Goal: Information Seeking & Learning: Get advice/opinions

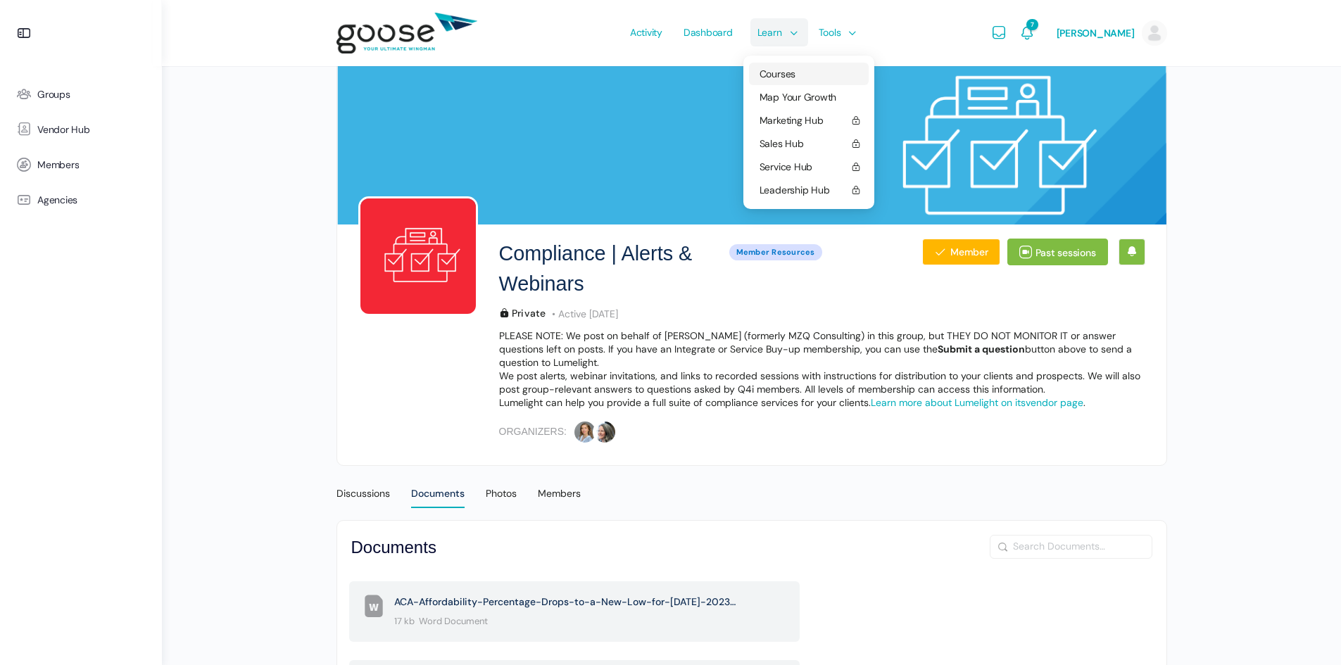
click at [786, 71] on span "Courses" at bounding box center [778, 74] width 36 height 13
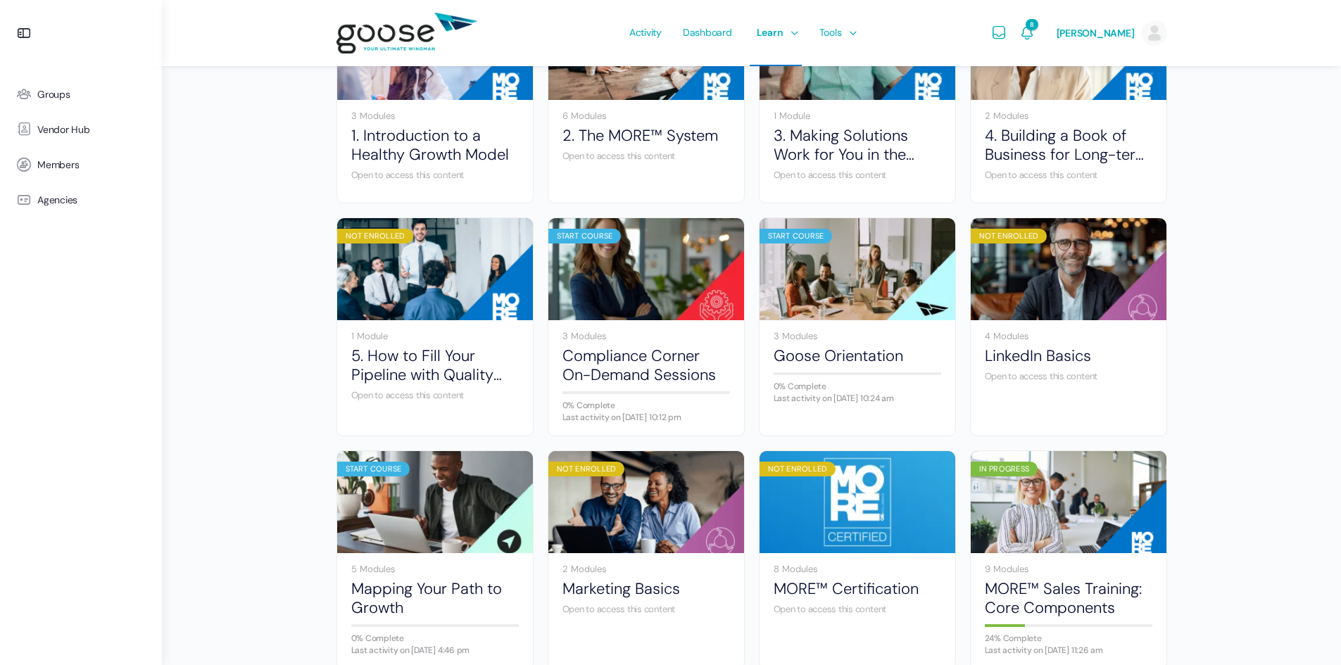
scroll to position [282, 0]
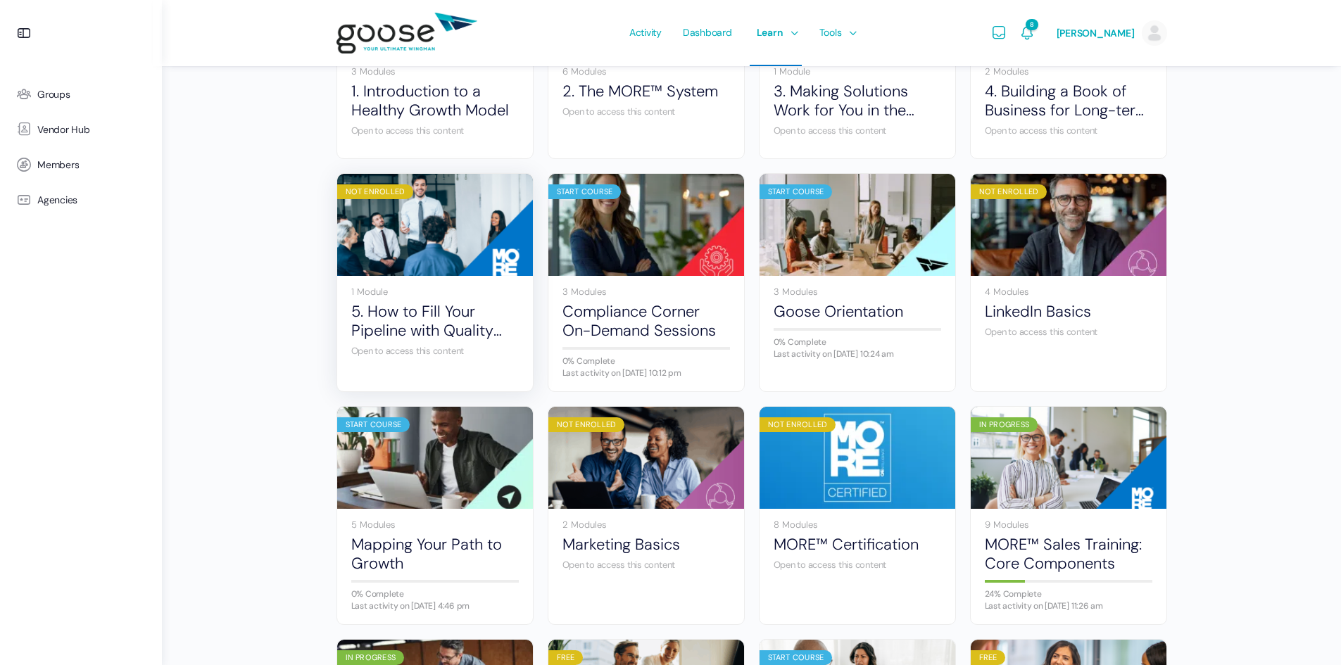
click at [434, 266] on img at bounding box center [435, 225] width 196 height 130
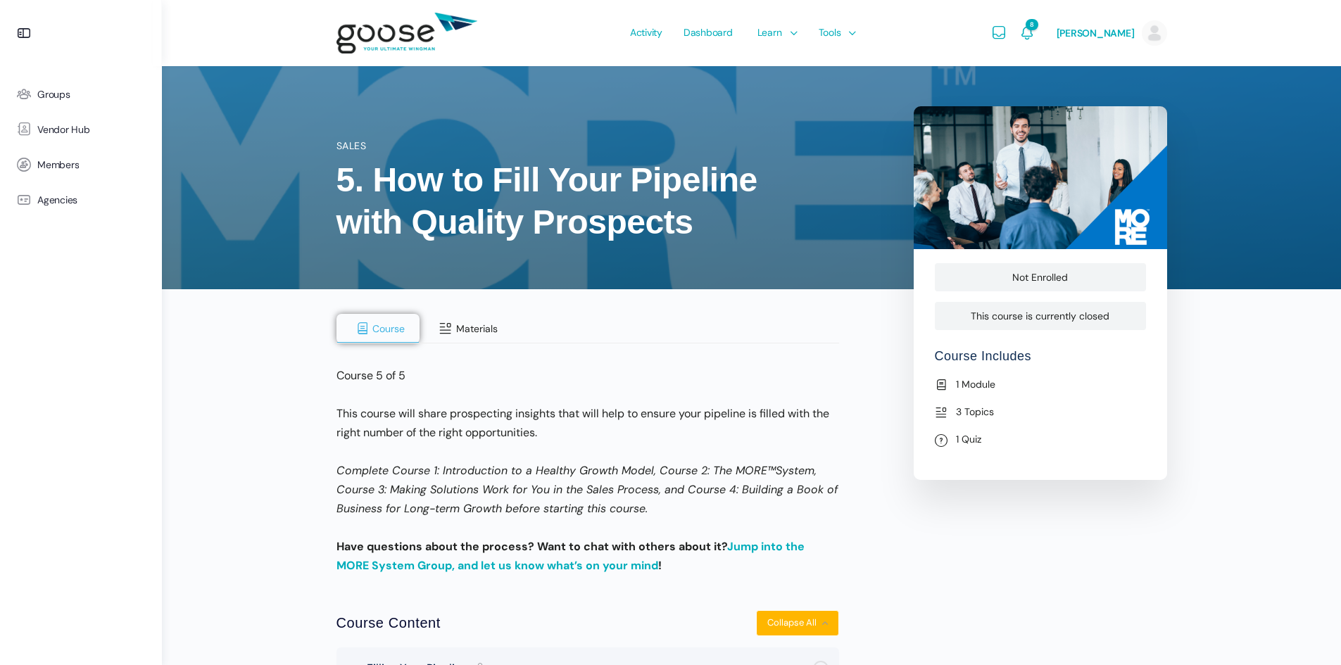
click at [479, 315] on button "Materials" at bounding box center [466, 329] width 93 height 30
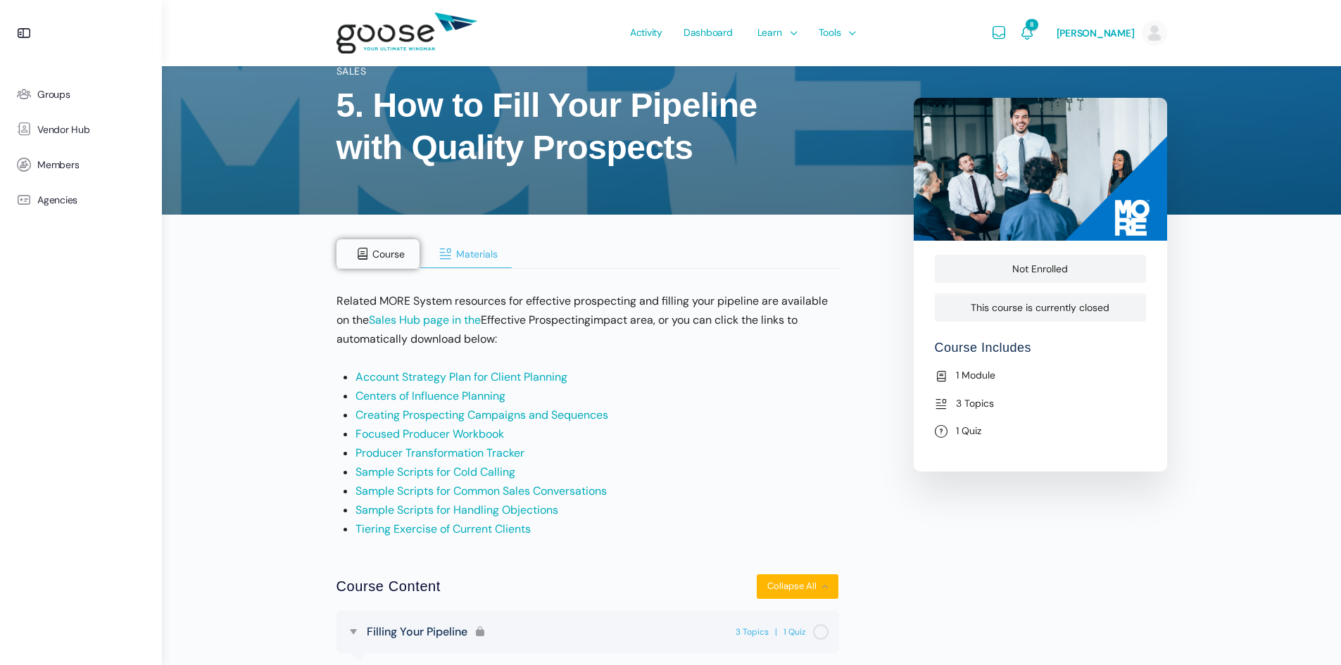
scroll to position [141, 0]
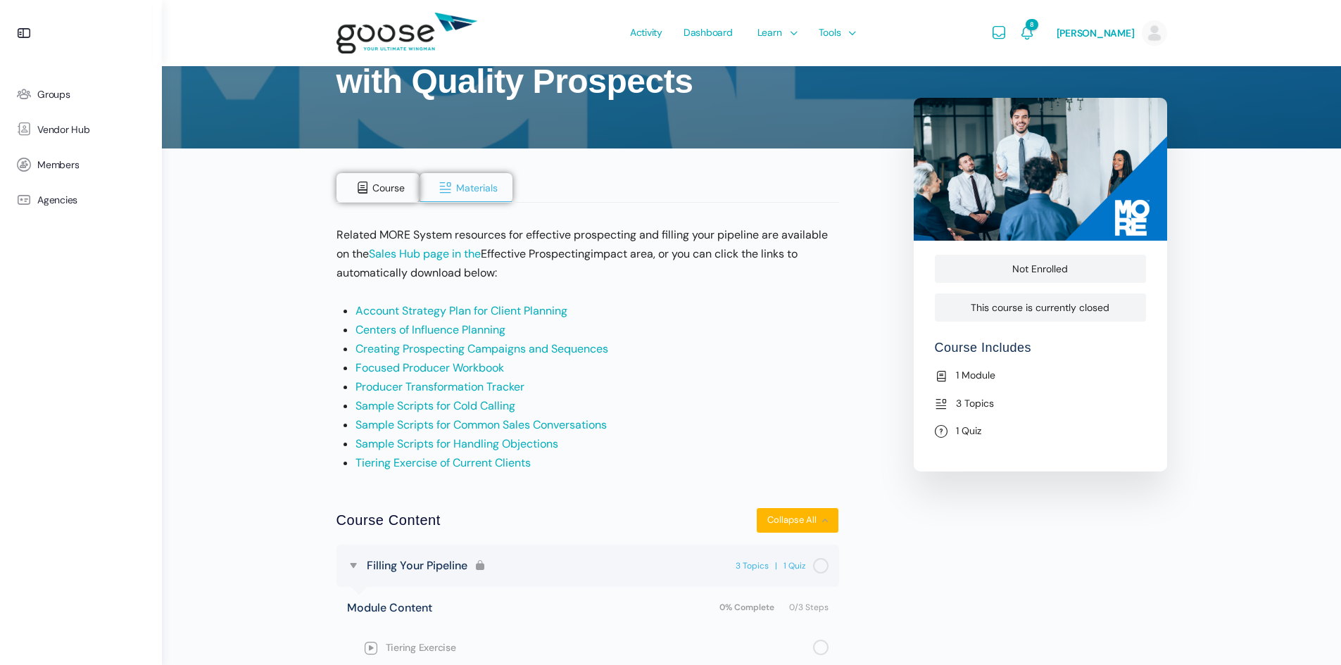
click at [518, 309] on link "Account Strategy Plan for Client Planning" at bounding box center [461, 310] width 212 height 15
click at [372, 185] on button "Course" at bounding box center [378, 188] width 84 height 30
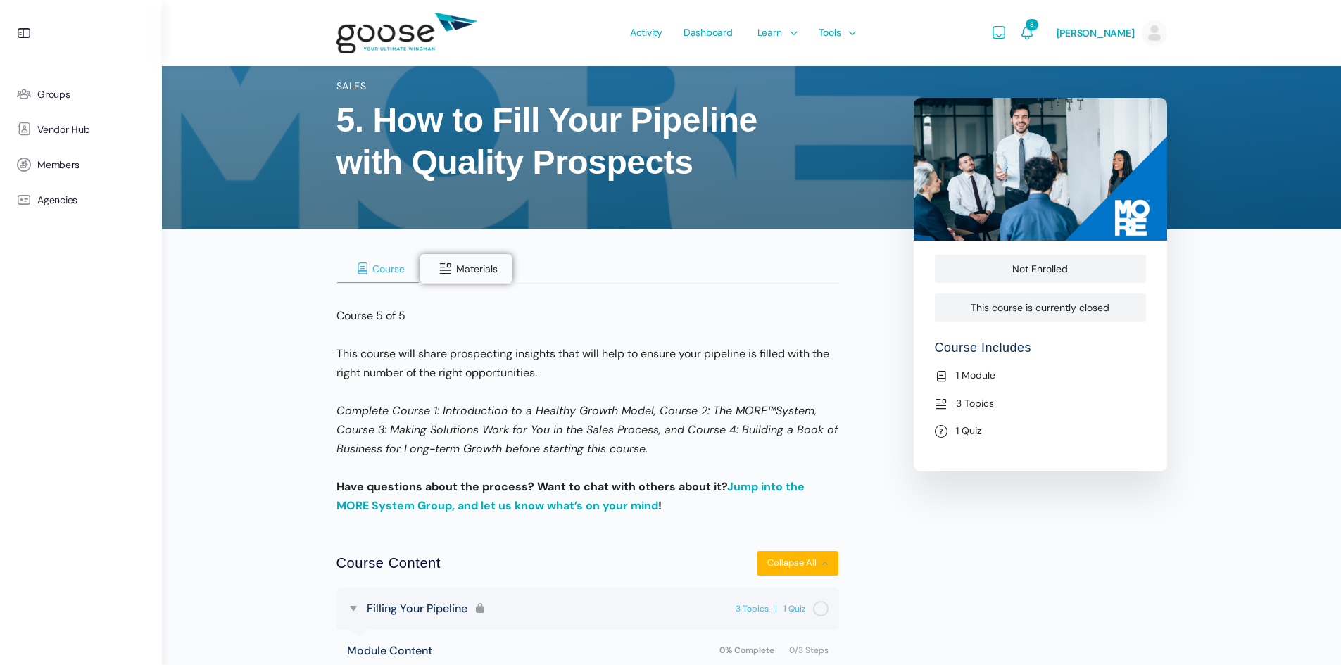
scroll to position [0, 0]
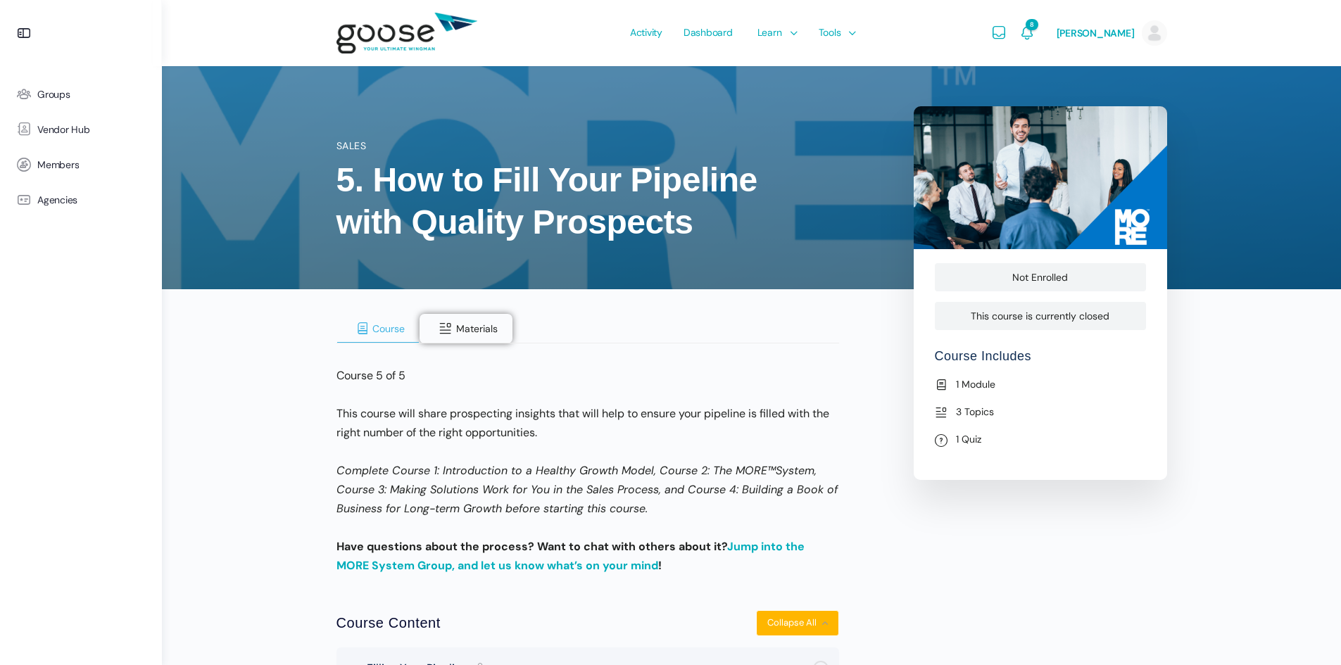
click at [381, 324] on span "Course" at bounding box center [388, 328] width 32 height 13
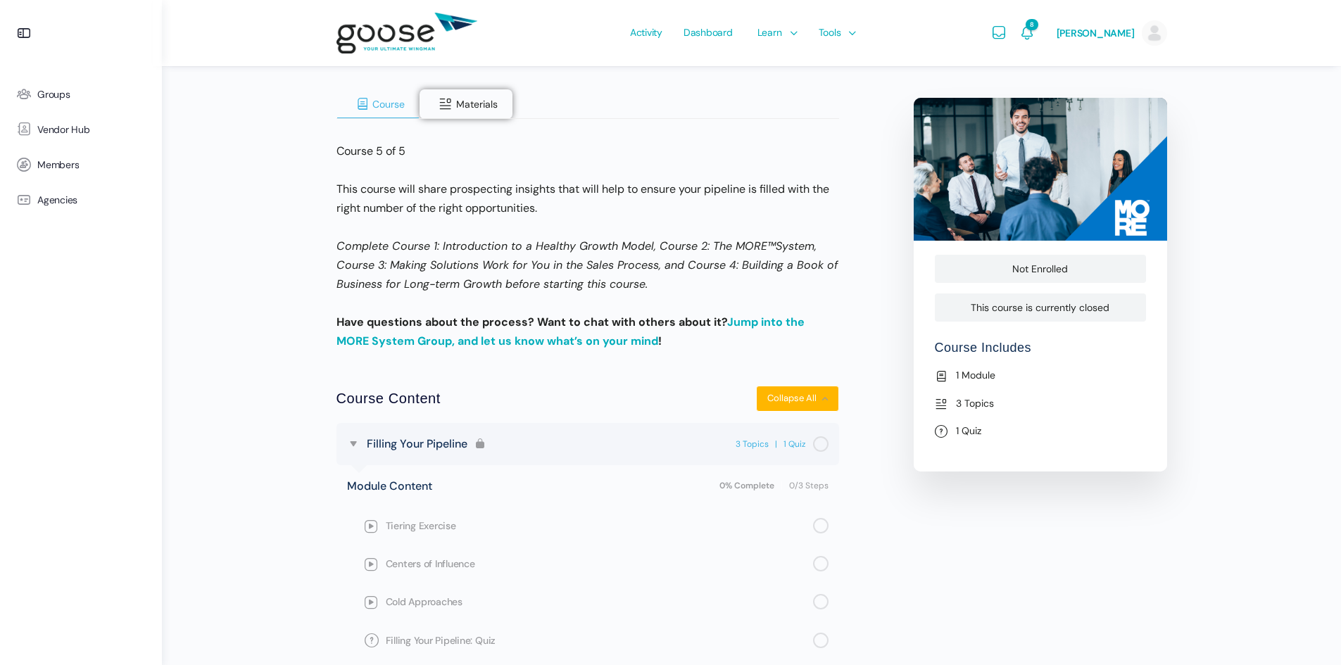
scroll to position [279, 0]
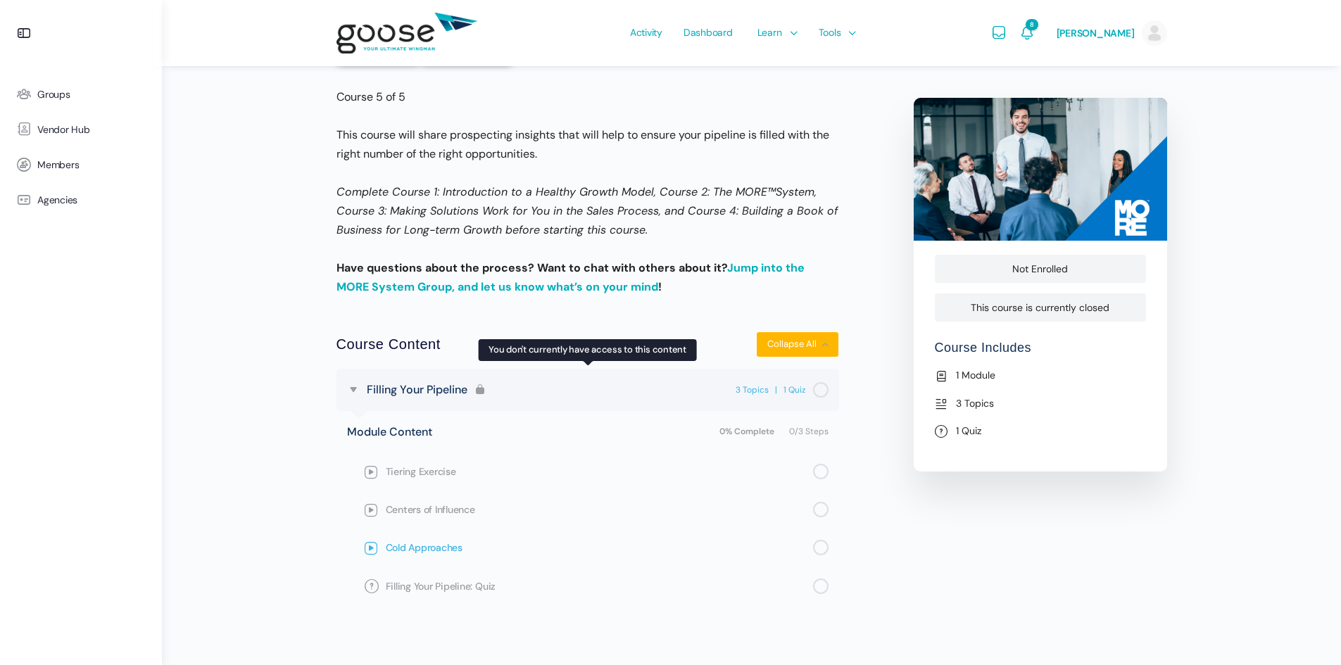
click at [447, 548] on span "Cold Approaches" at bounding box center [599, 547] width 427 height 15
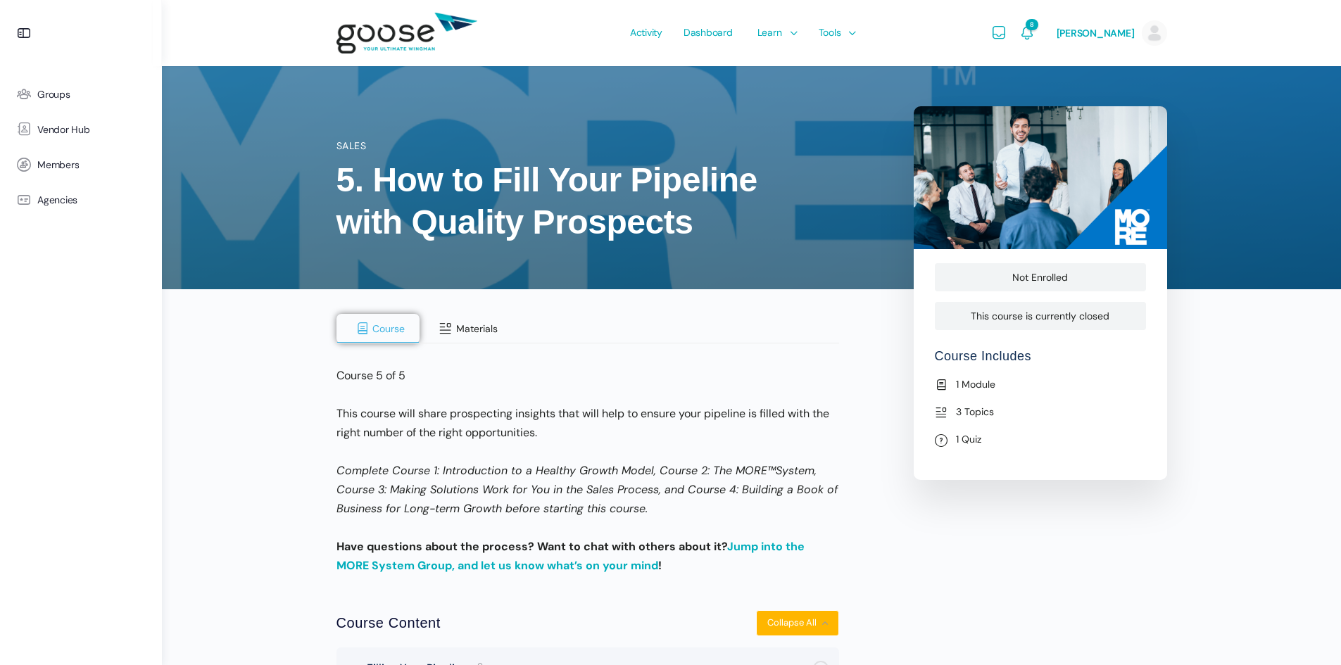
click at [470, 321] on button "Materials" at bounding box center [466, 329] width 93 height 30
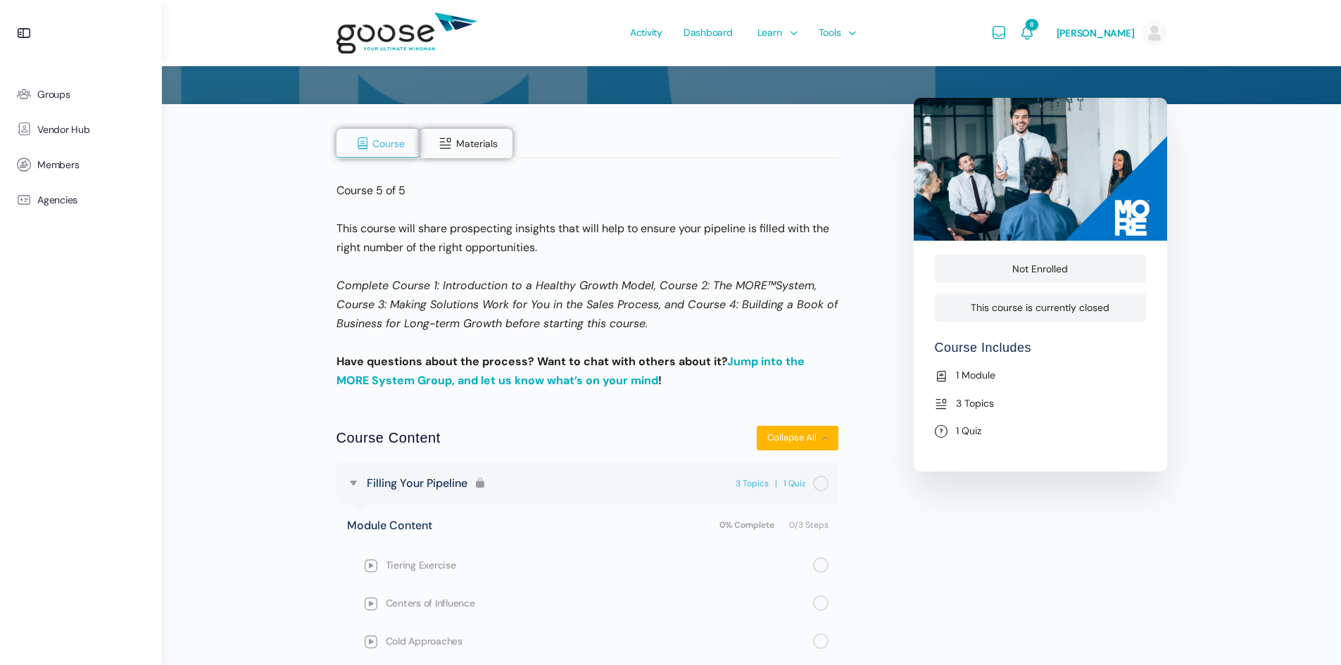
scroll to position [187, 0]
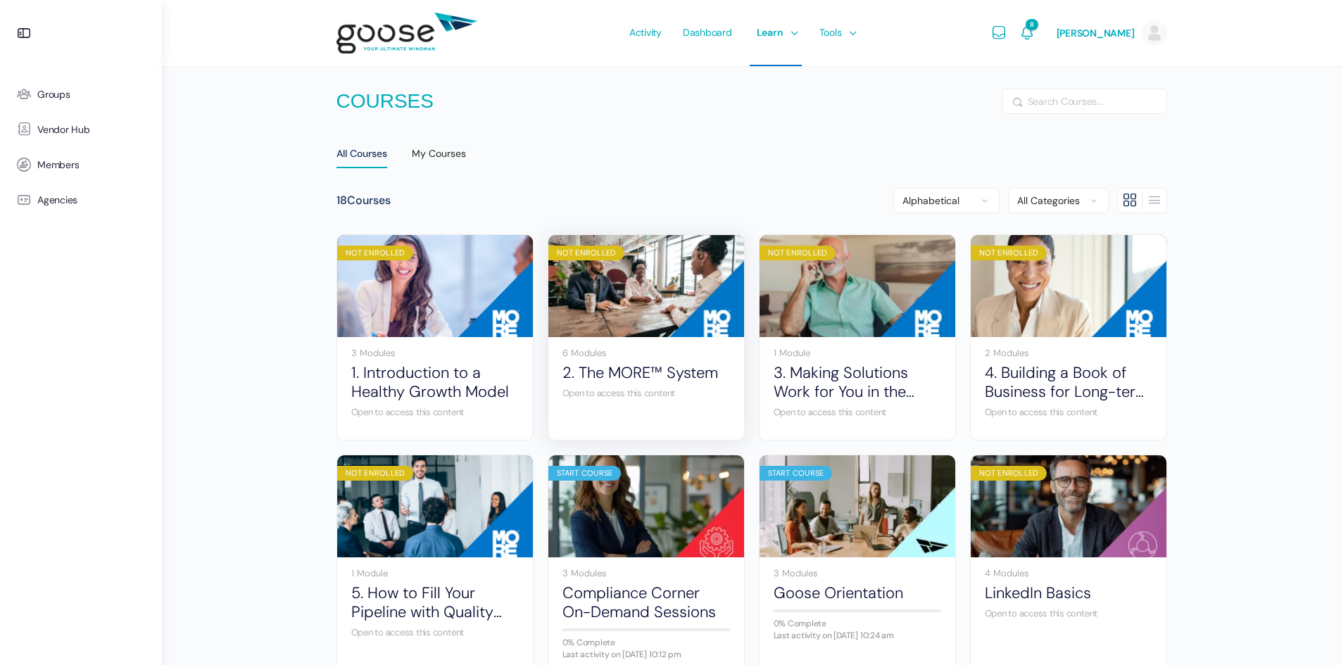
click at [623, 321] on img at bounding box center [646, 286] width 196 height 130
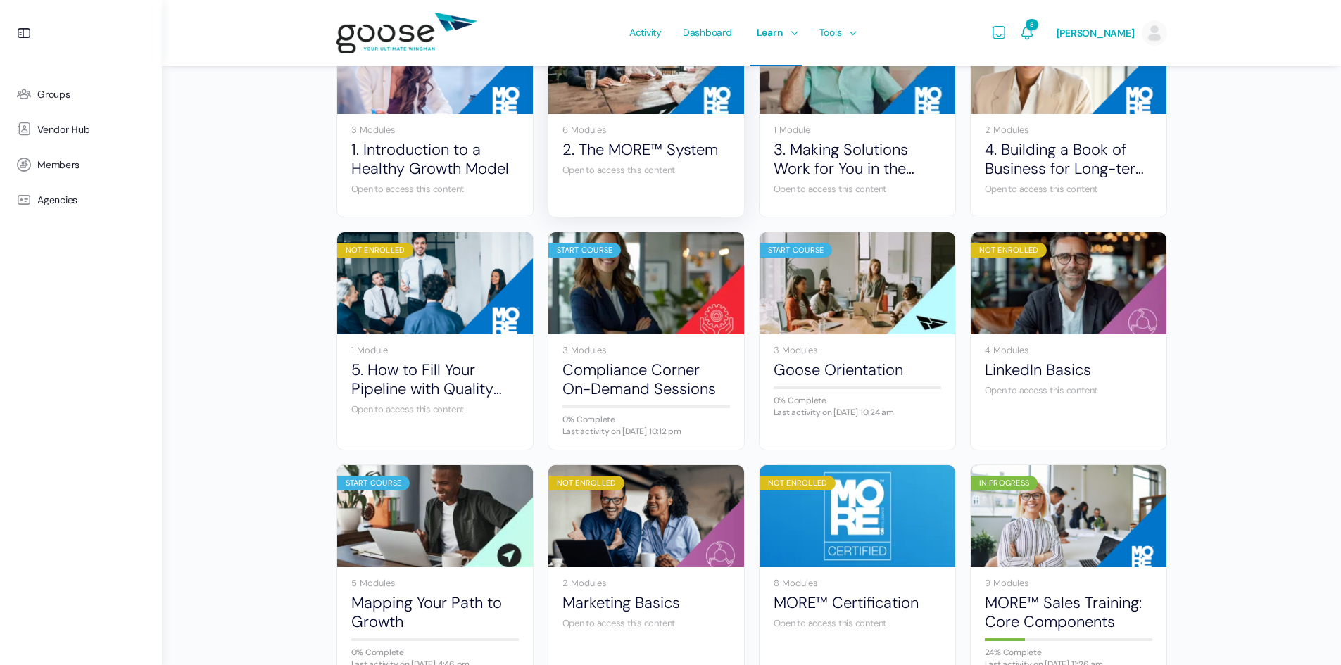
scroll to position [352, 0]
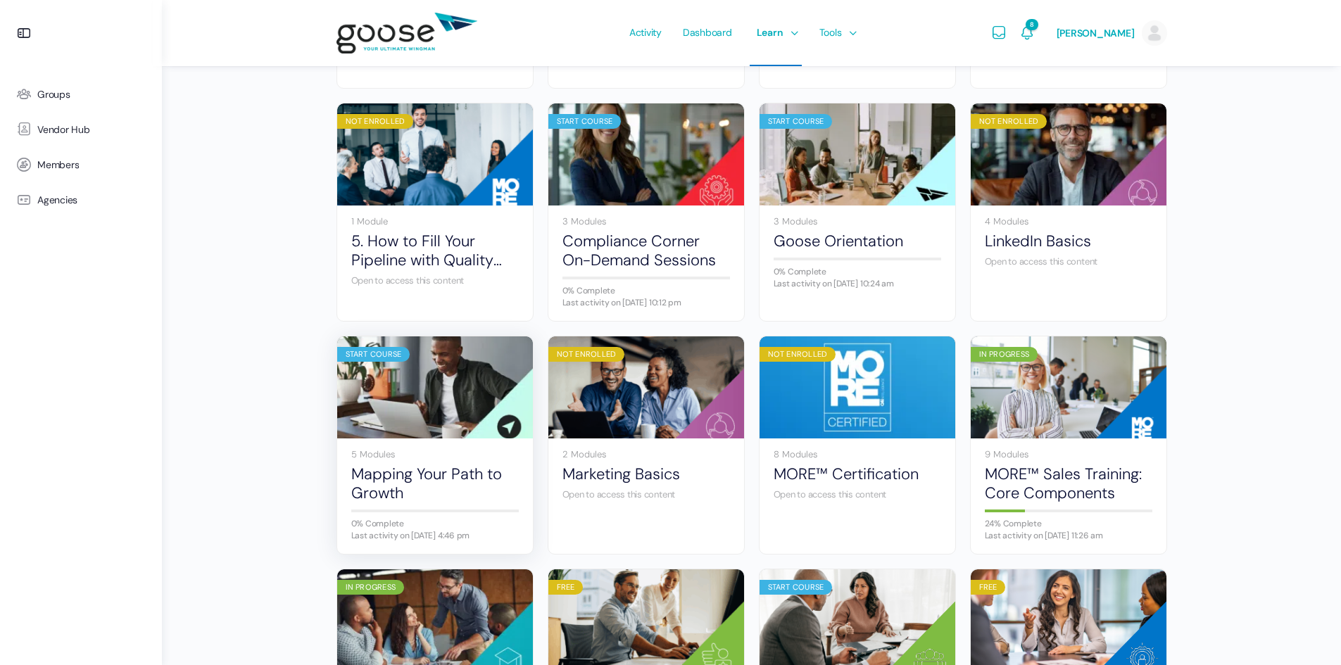
click at [401, 413] on img at bounding box center [435, 387] width 196 height 130
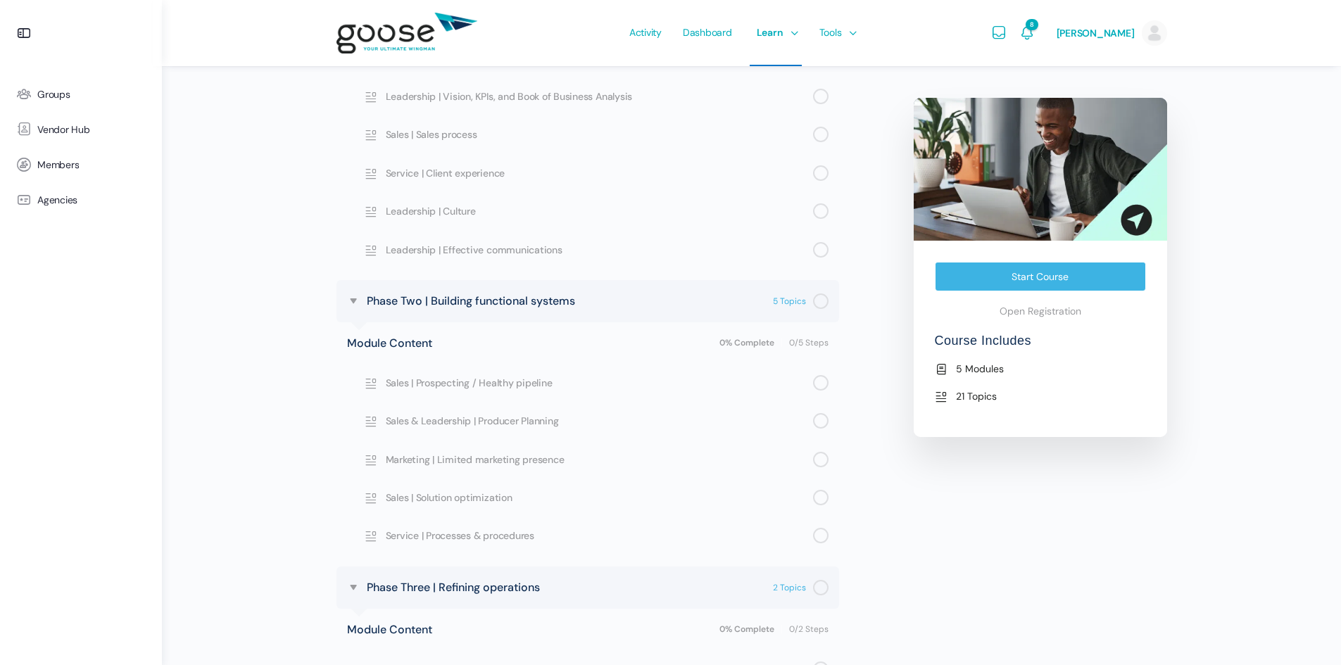
scroll to position [1126, 0]
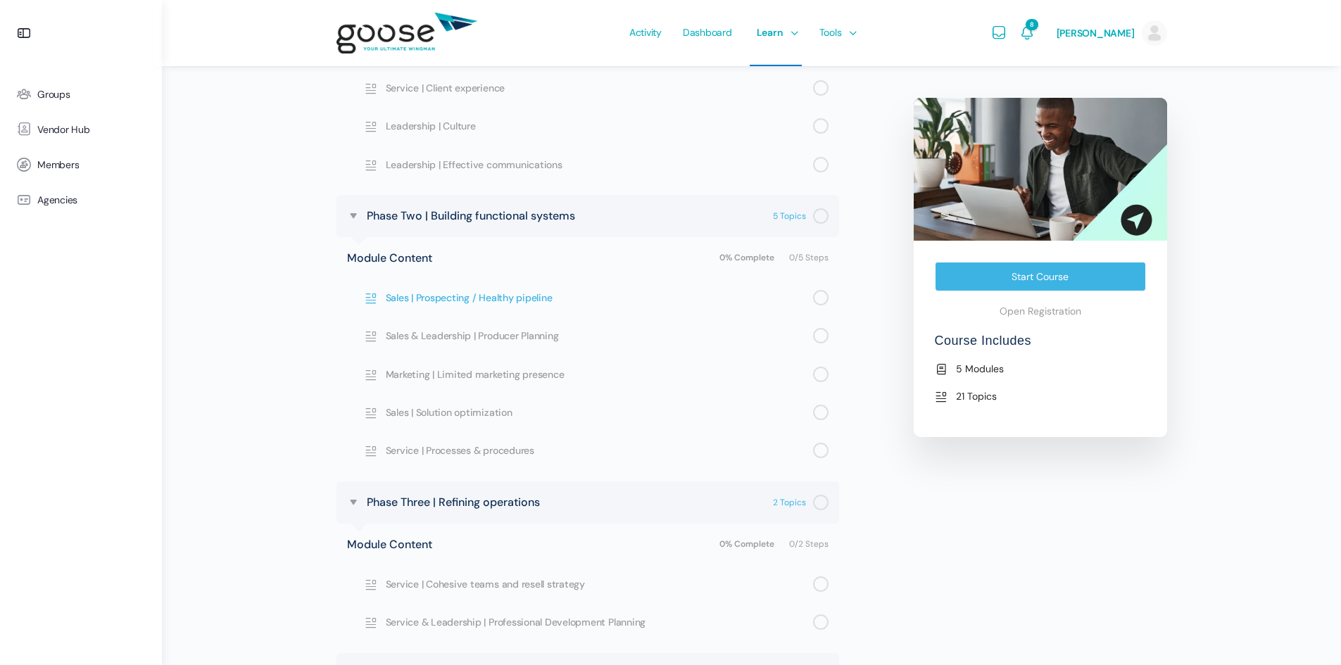
click at [460, 306] on span "Sales | Prospecting / Healthy pipeline" at bounding box center [599, 297] width 427 height 15
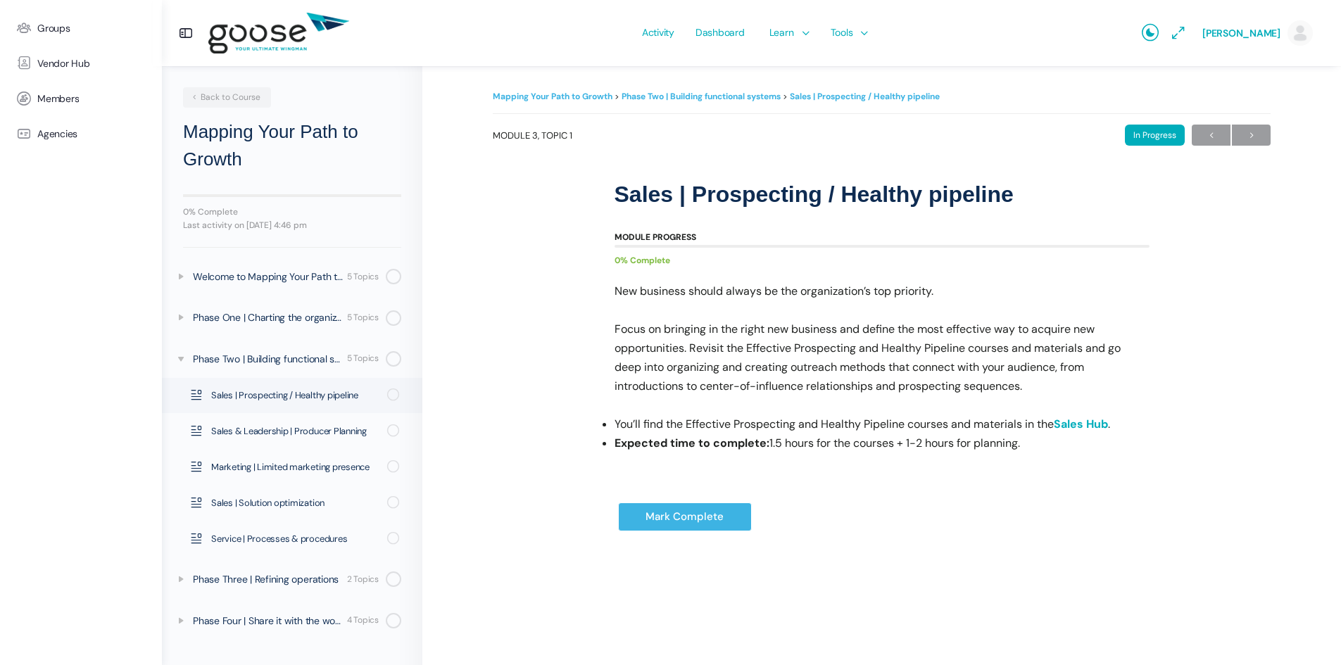
scroll to position [13, 0]
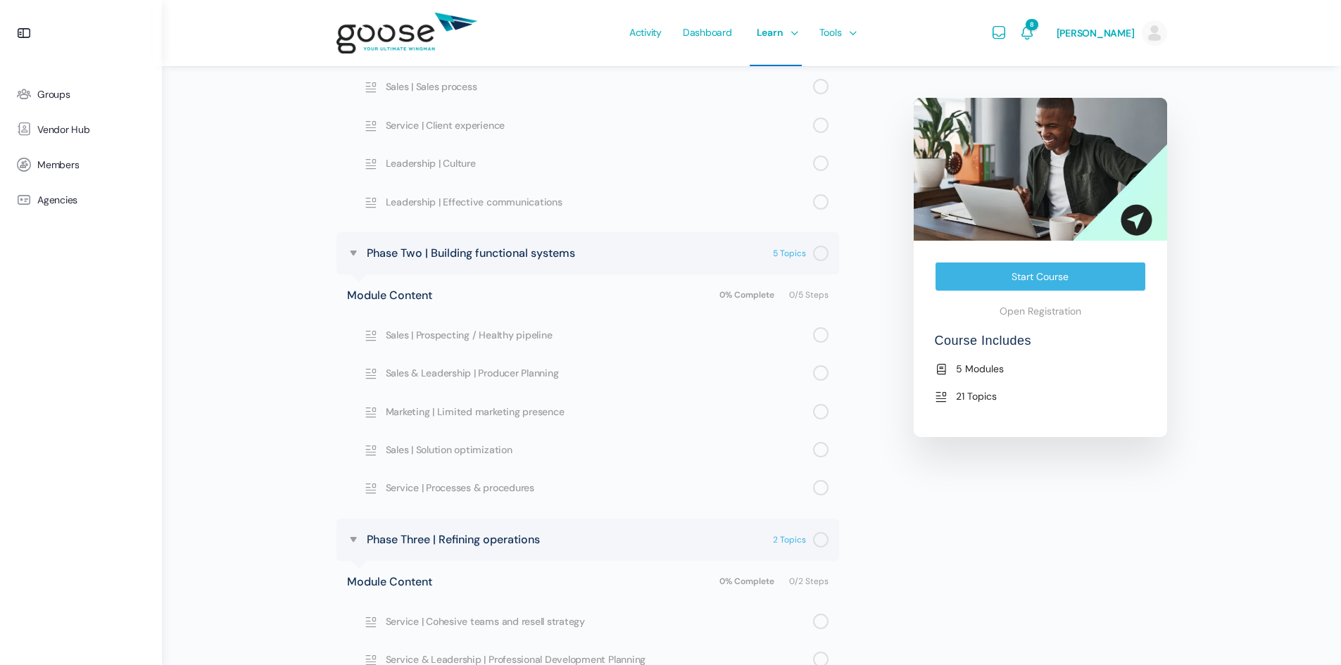
scroll to position [1126, 0]
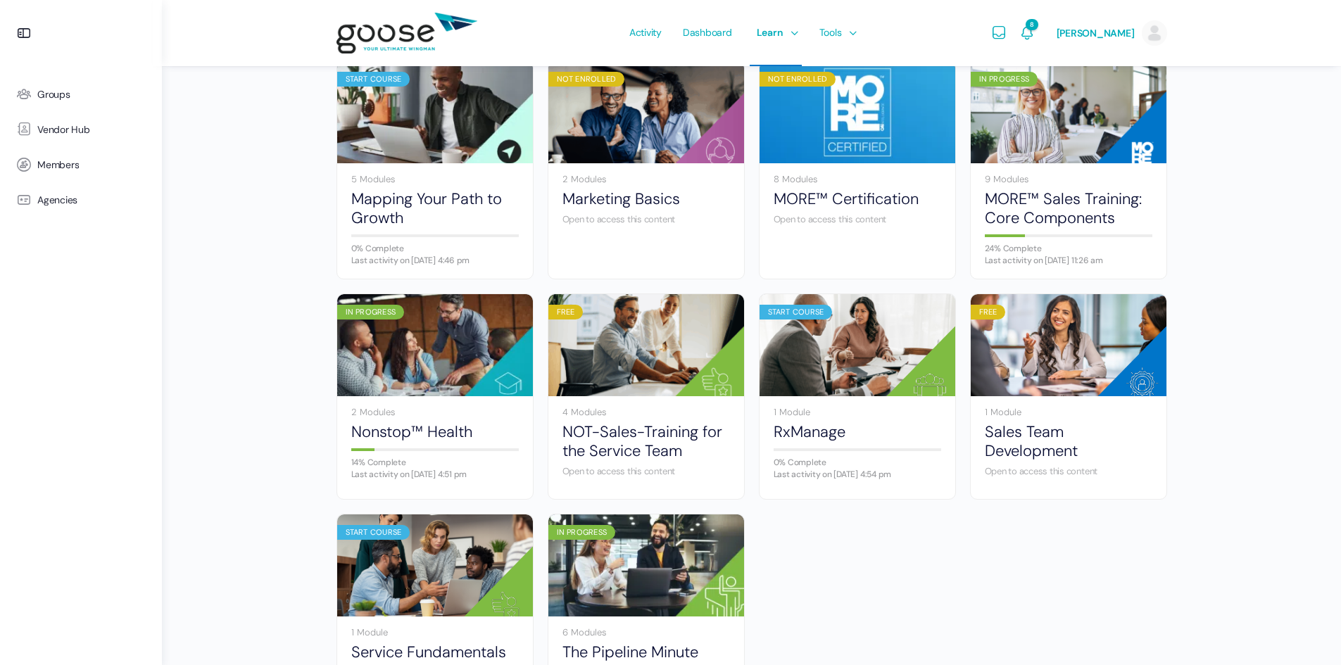
scroll to position [635, 0]
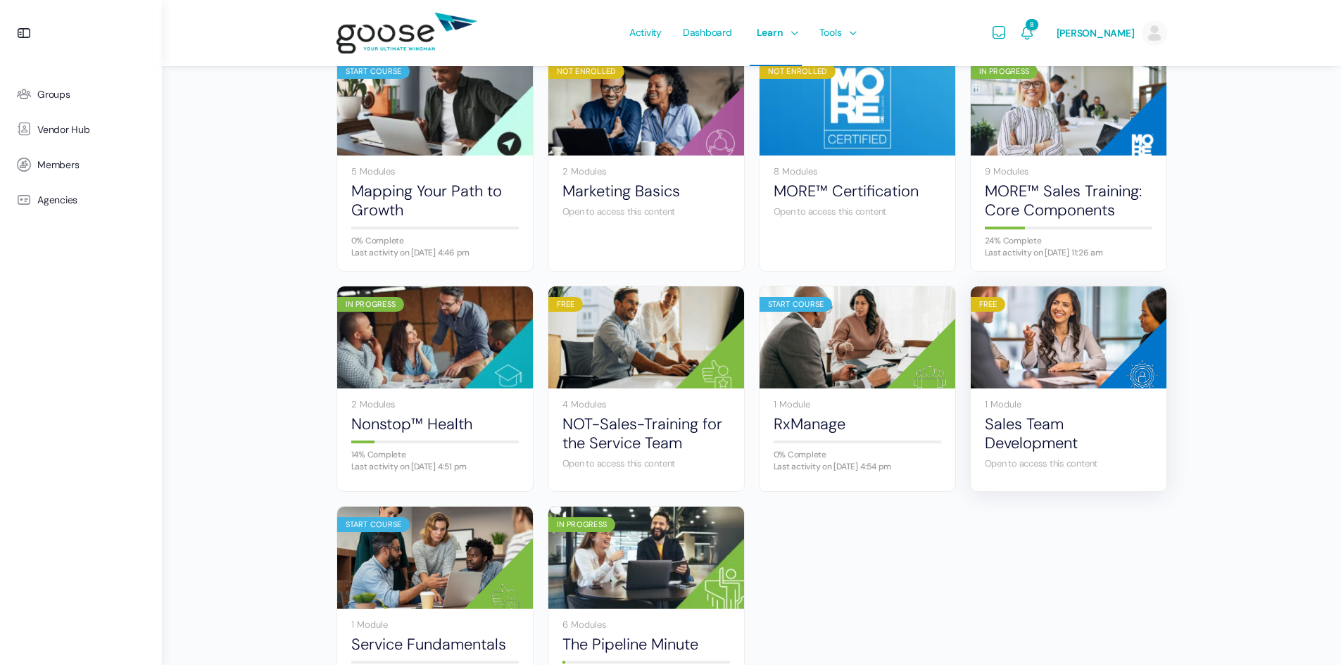
click at [1041, 371] on img at bounding box center [1069, 337] width 196 height 130
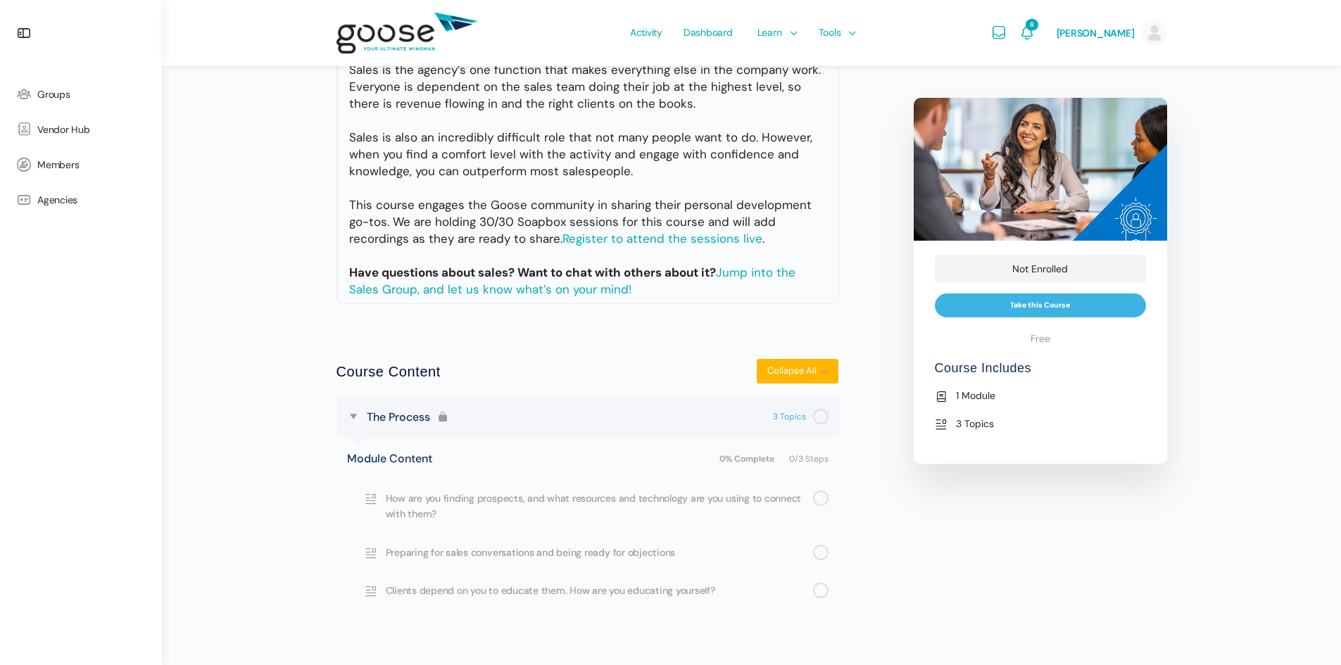
scroll to position [223, 0]
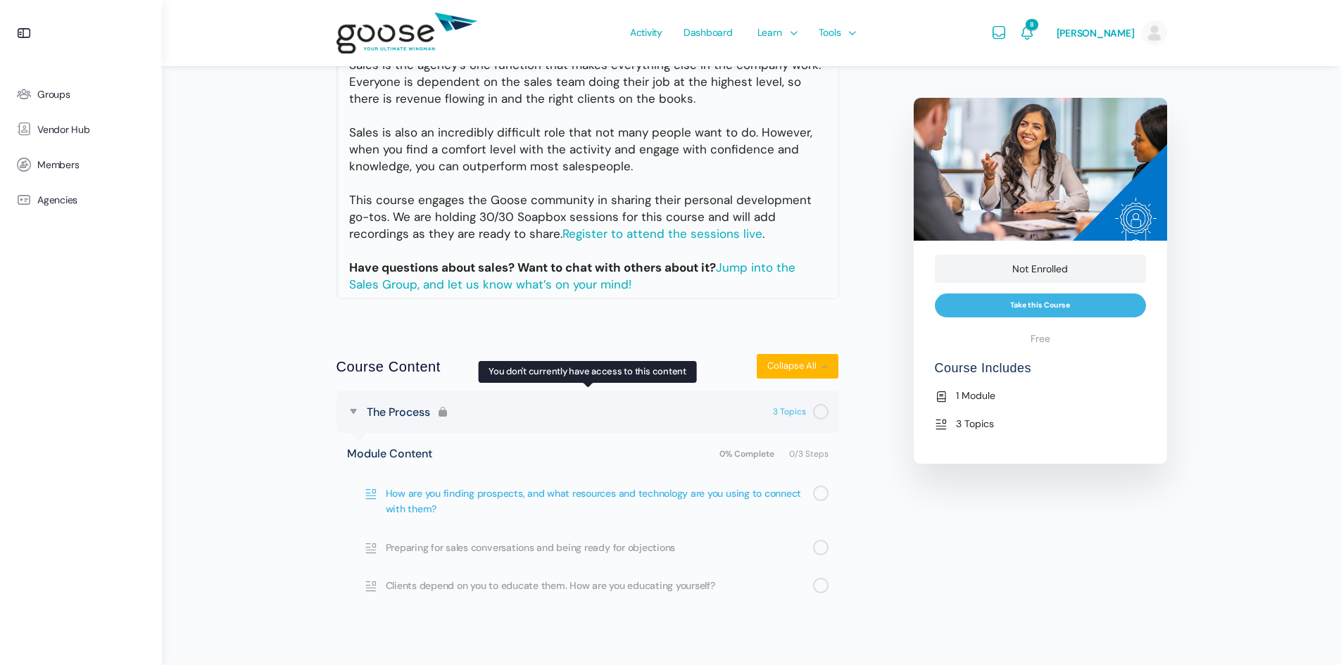
click at [442, 495] on span "How are you finding prospects, and what resources and technology are you using …" at bounding box center [599, 502] width 427 height 32
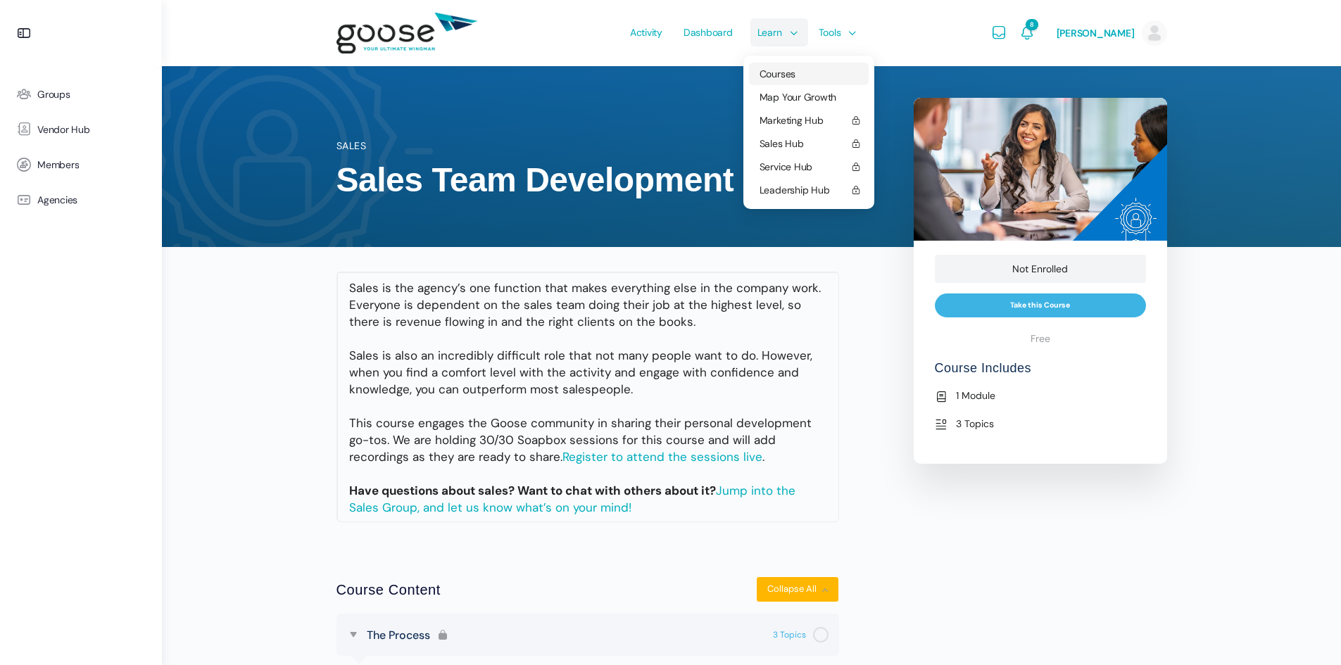
click at [776, 75] on span "Courses" at bounding box center [778, 74] width 36 height 13
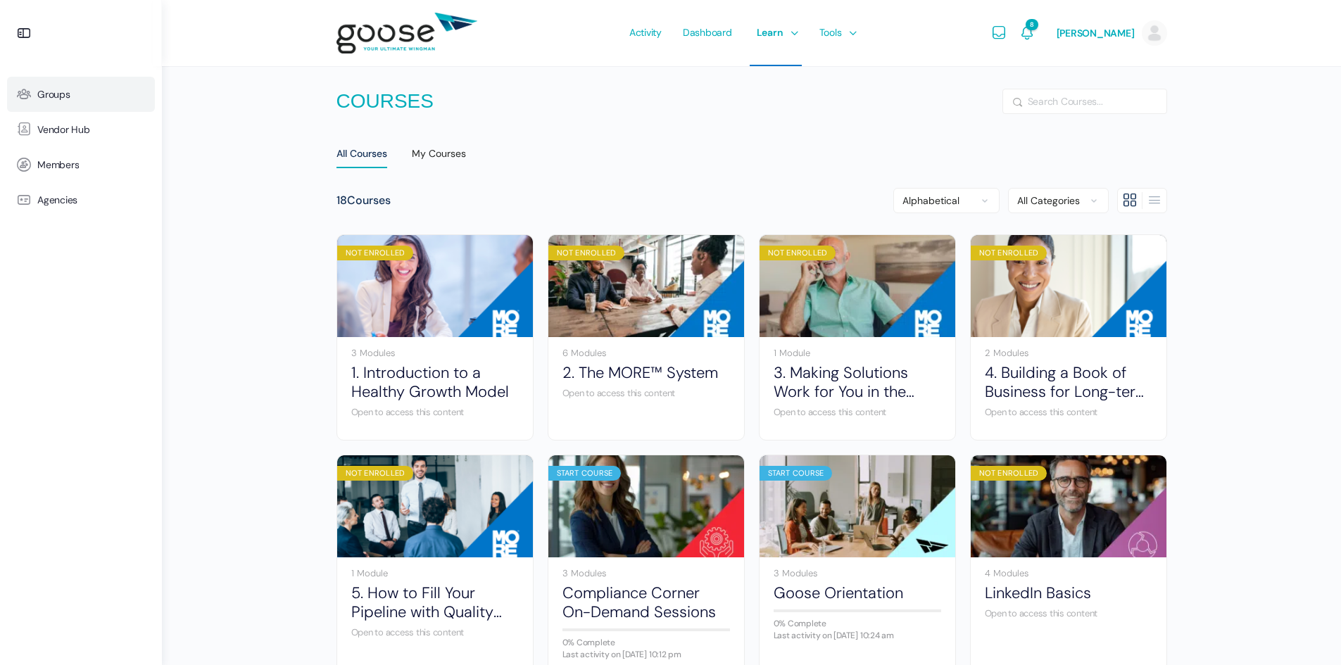
click at [63, 96] on span "Groups" at bounding box center [53, 95] width 33 height 12
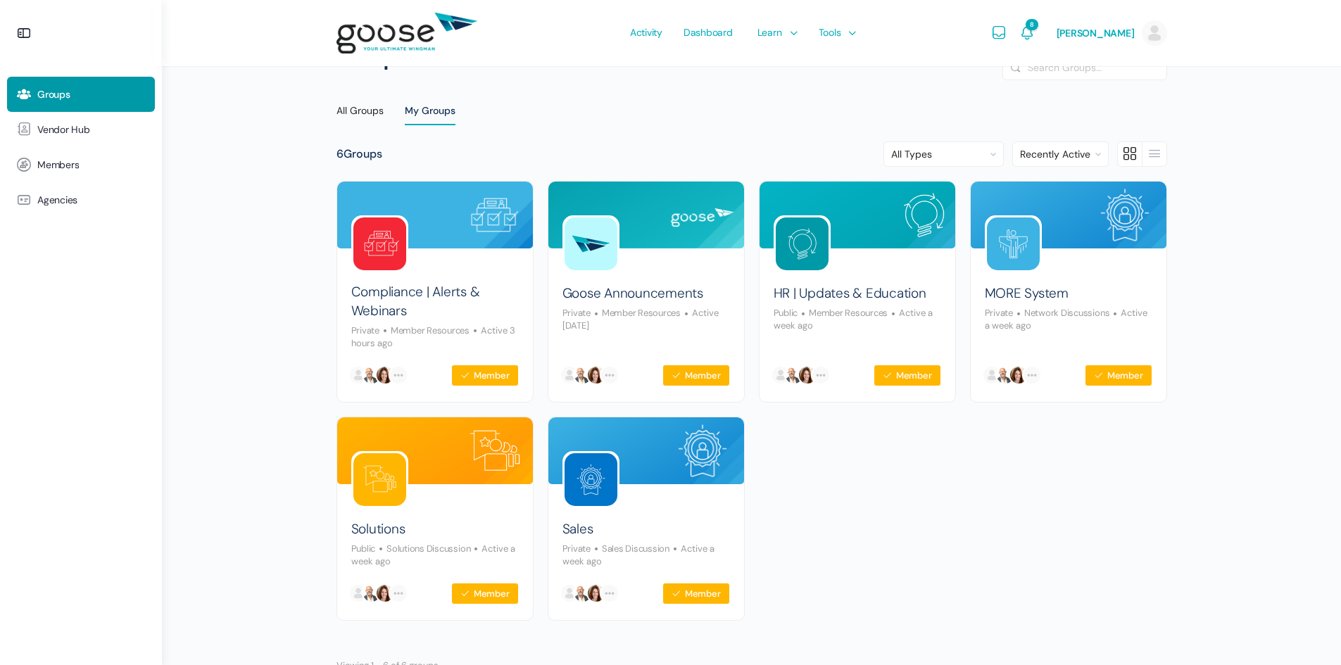
scroll to position [82, 0]
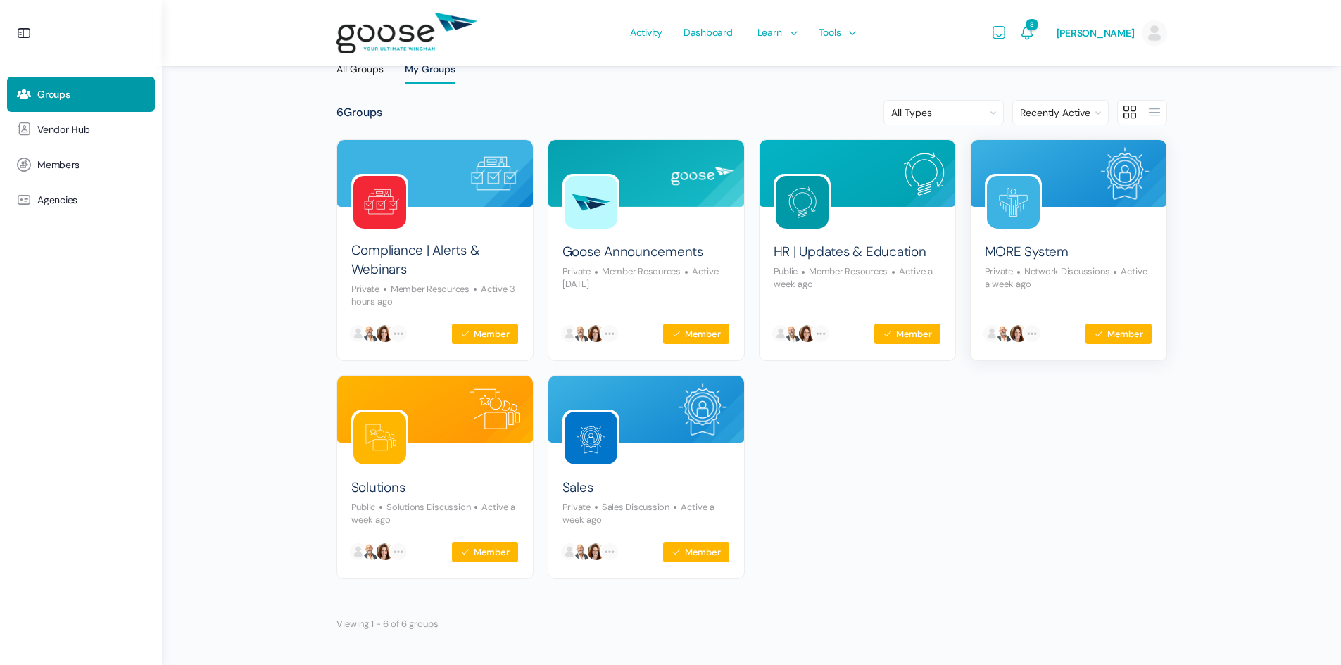
click at [1015, 208] on img at bounding box center [1013, 202] width 53 height 53
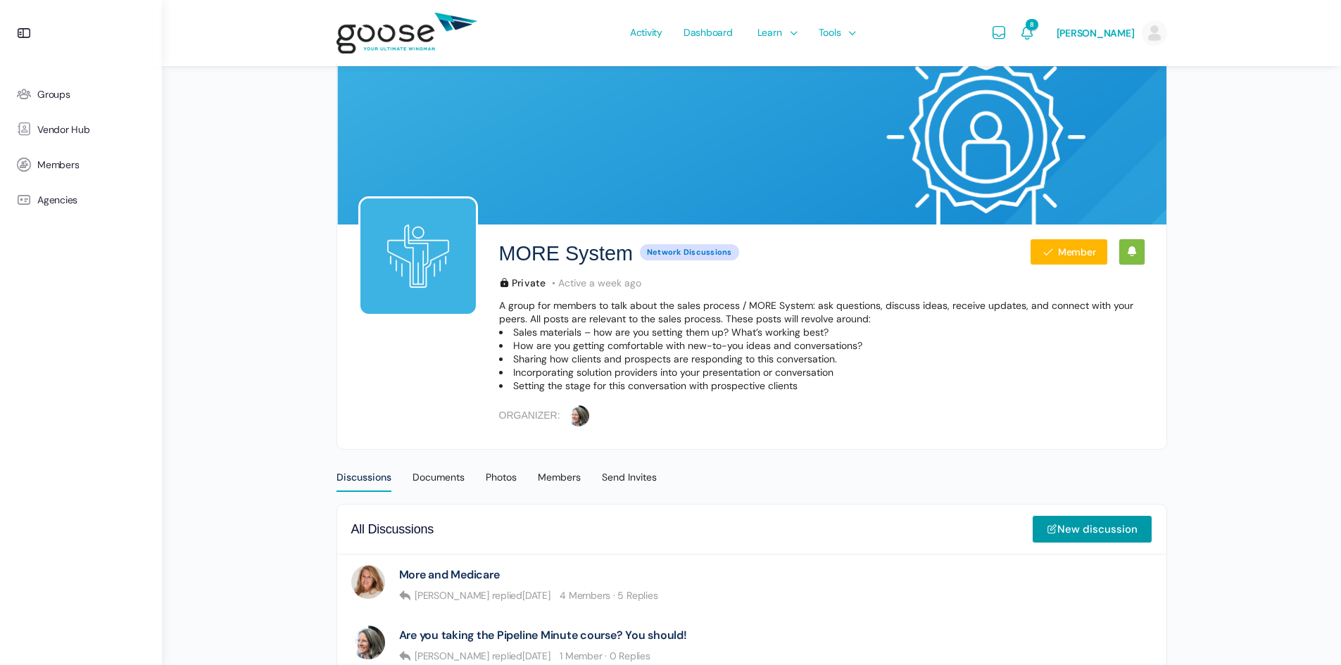
scroll to position [211, 0]
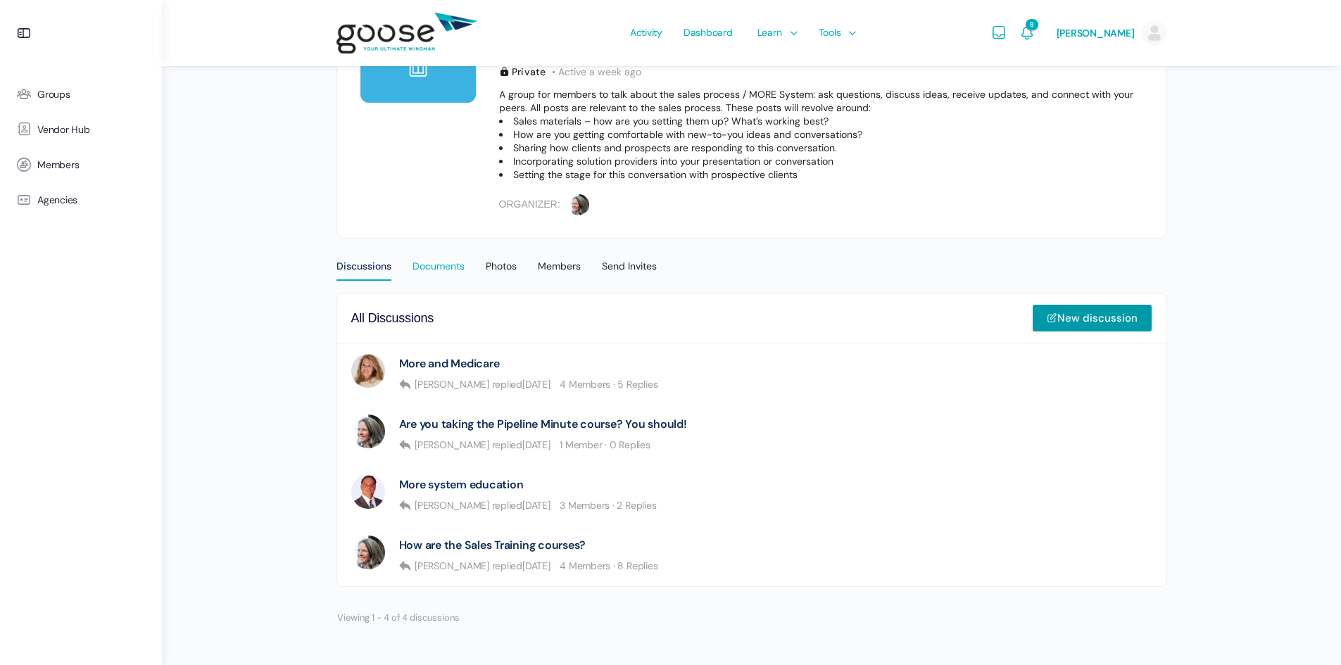
click at [418, 275] on div "Documents" at bounding box center [439, 270] width 52 height 21
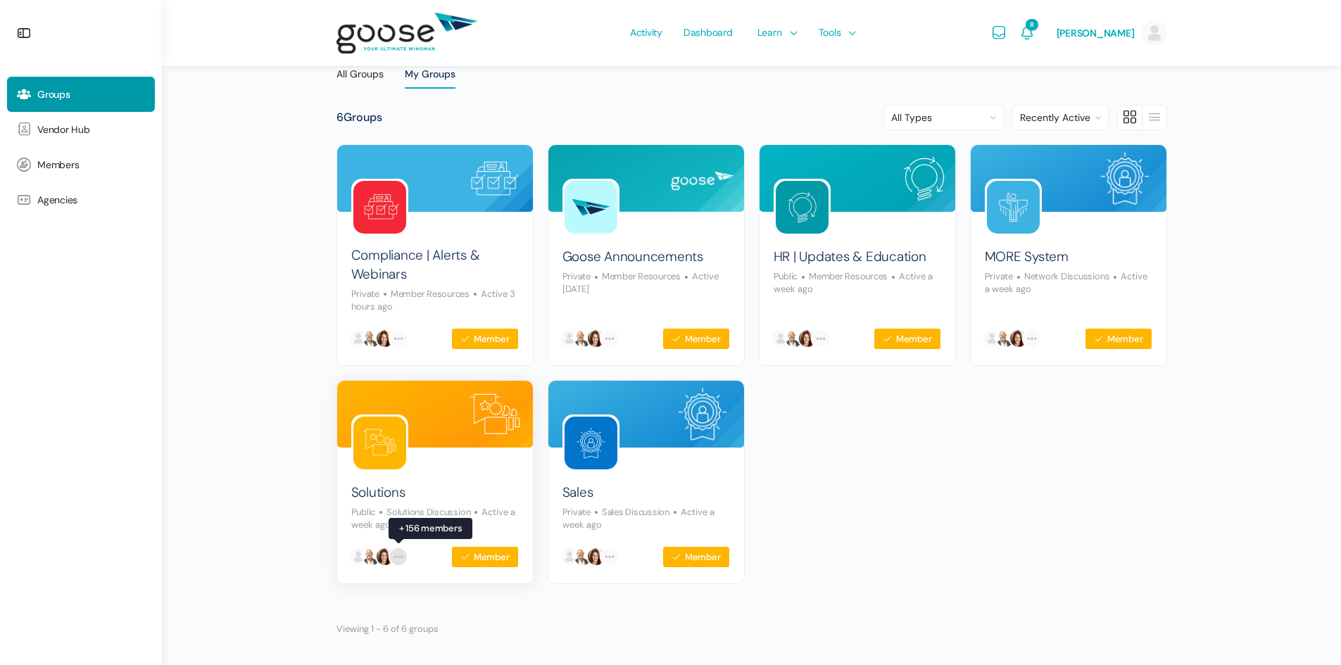
scroll to position [82, 0]
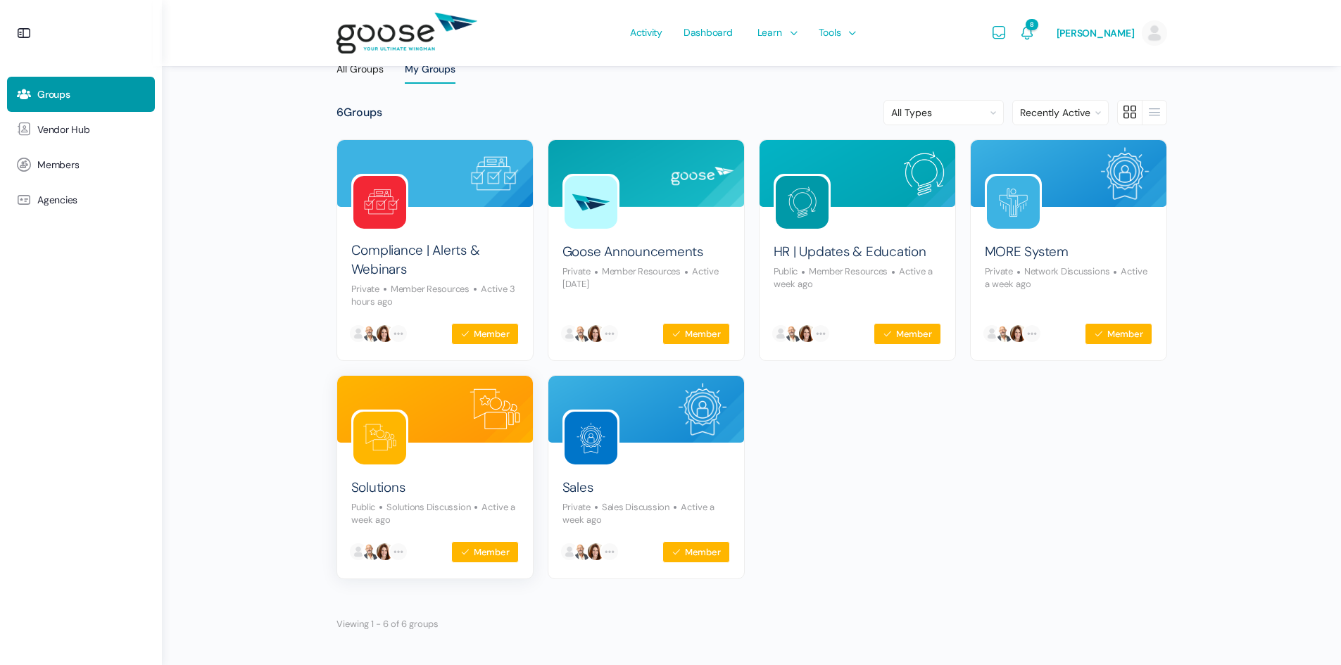
click at [371, 431] on img at bounding box center [379, 438] width 53 height 53
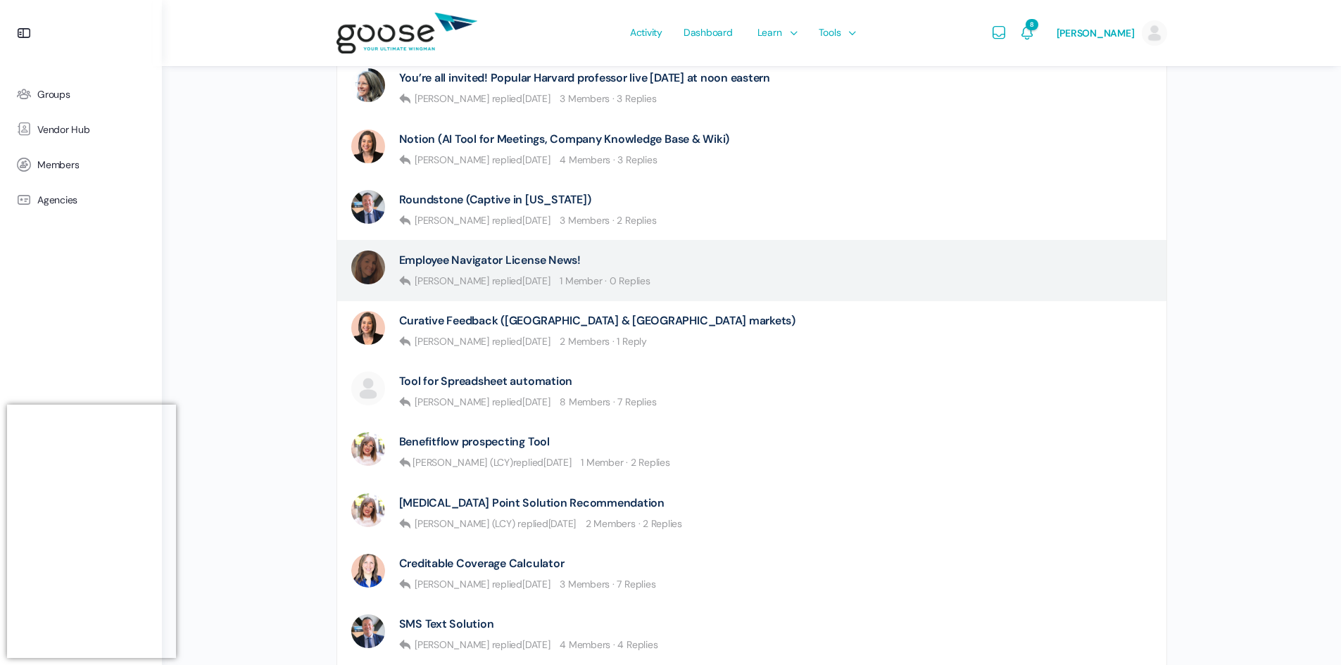
scroll to position [563, 0]
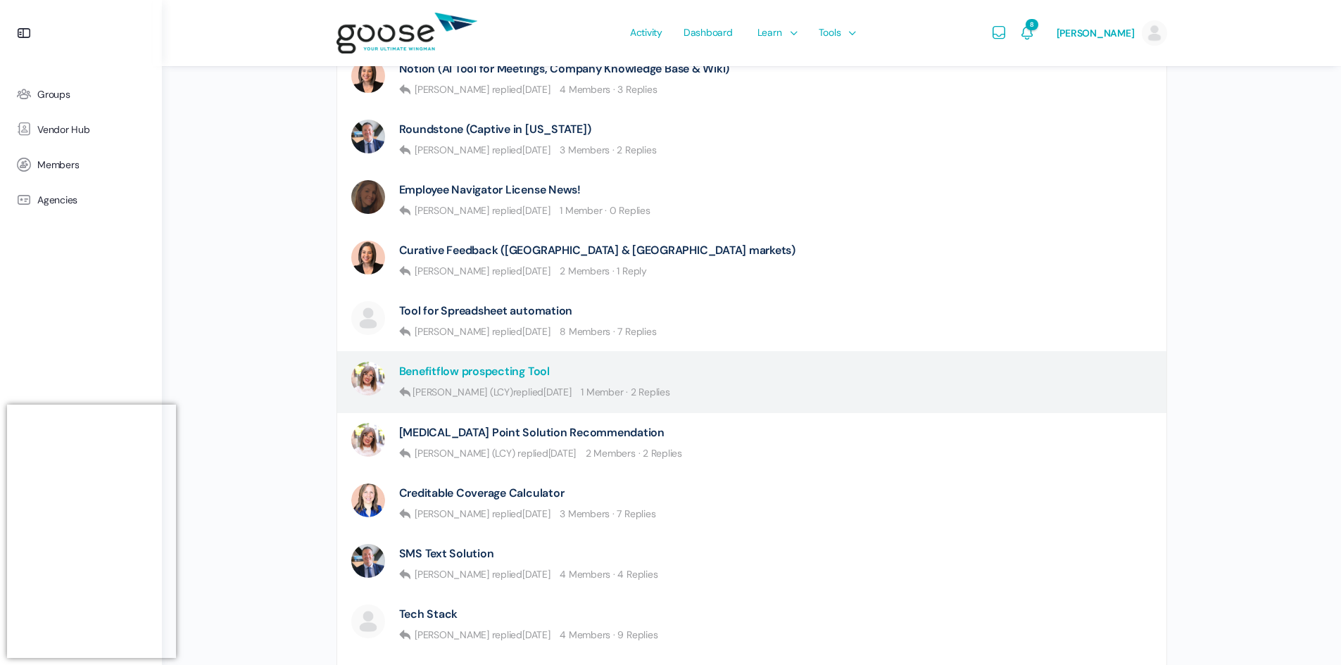
click at [473, 367] on link "Benefitflow prospecting Tool" at bounding box center [474, 371] width 151 height 13
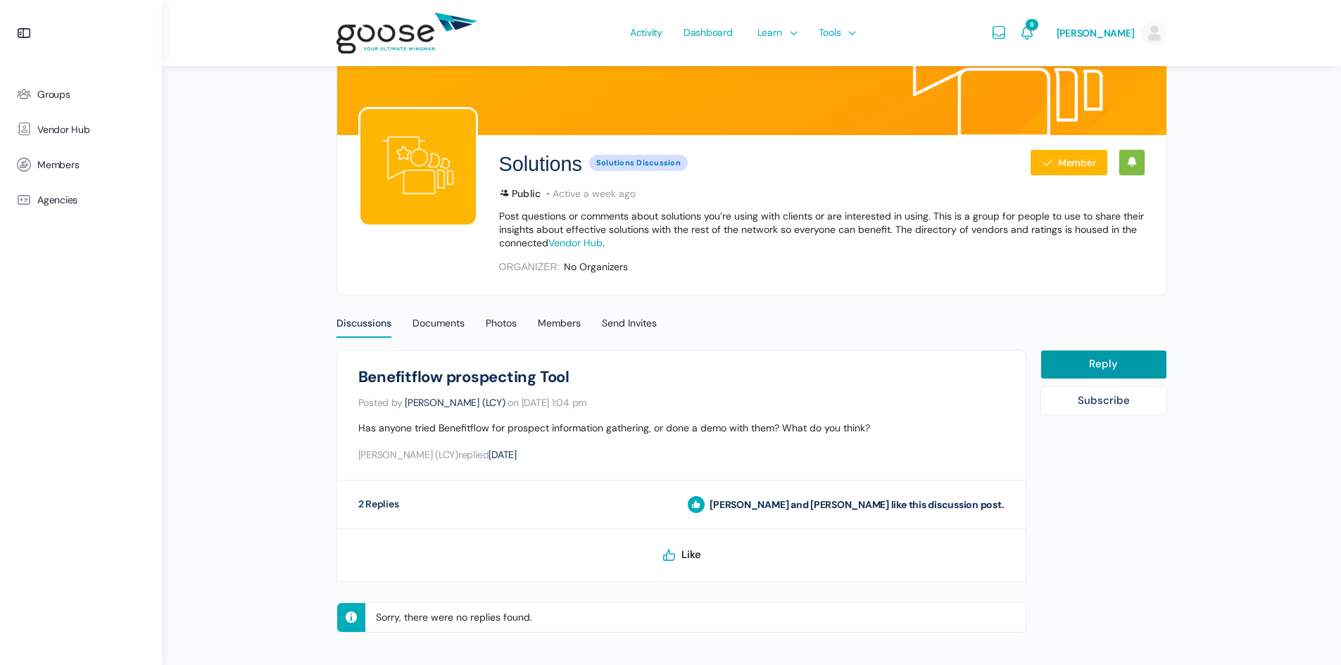
scroll to position [103, 0]
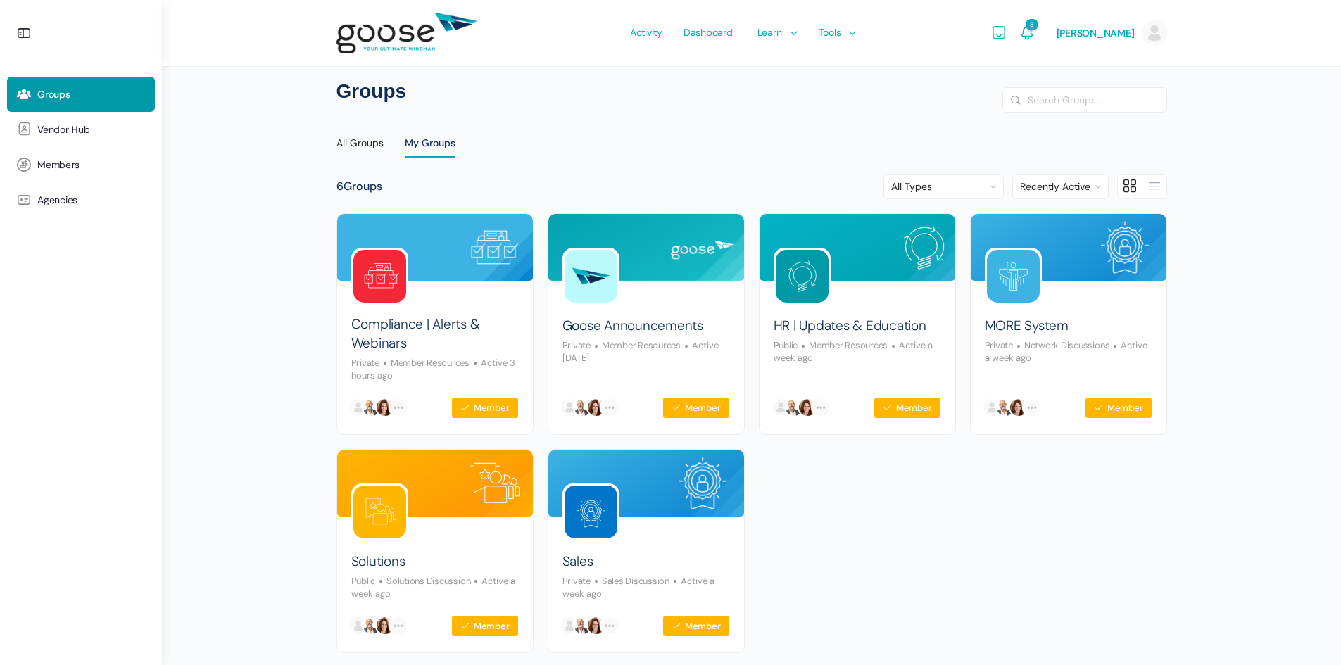
scroll to position [82, 0]
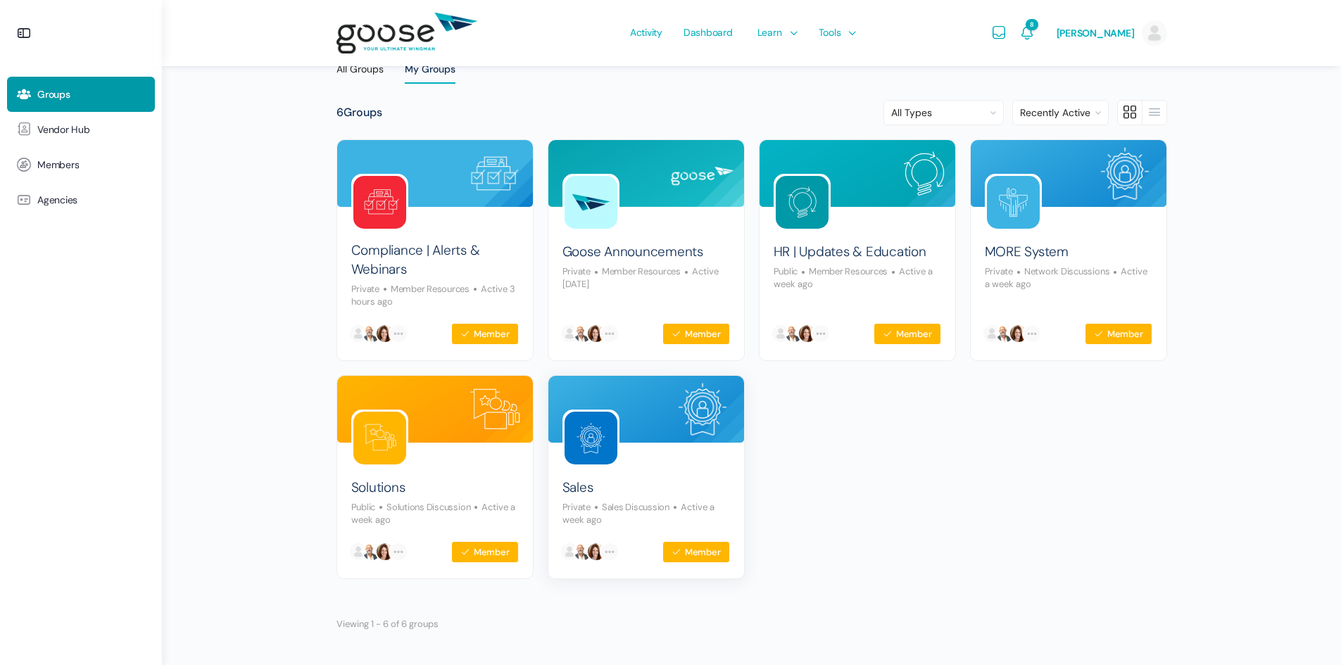
click at [591, 447] on img at bounding box center [591, 438] width 53 height 53
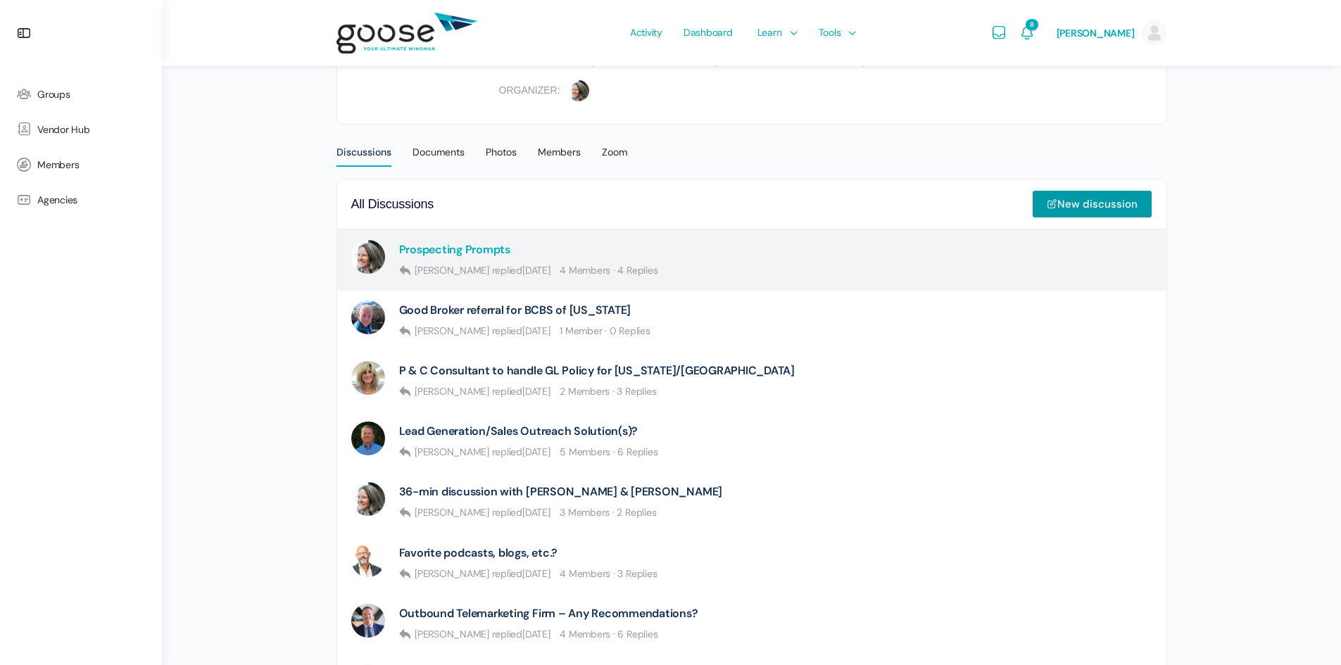
scroll to position [493, 0]
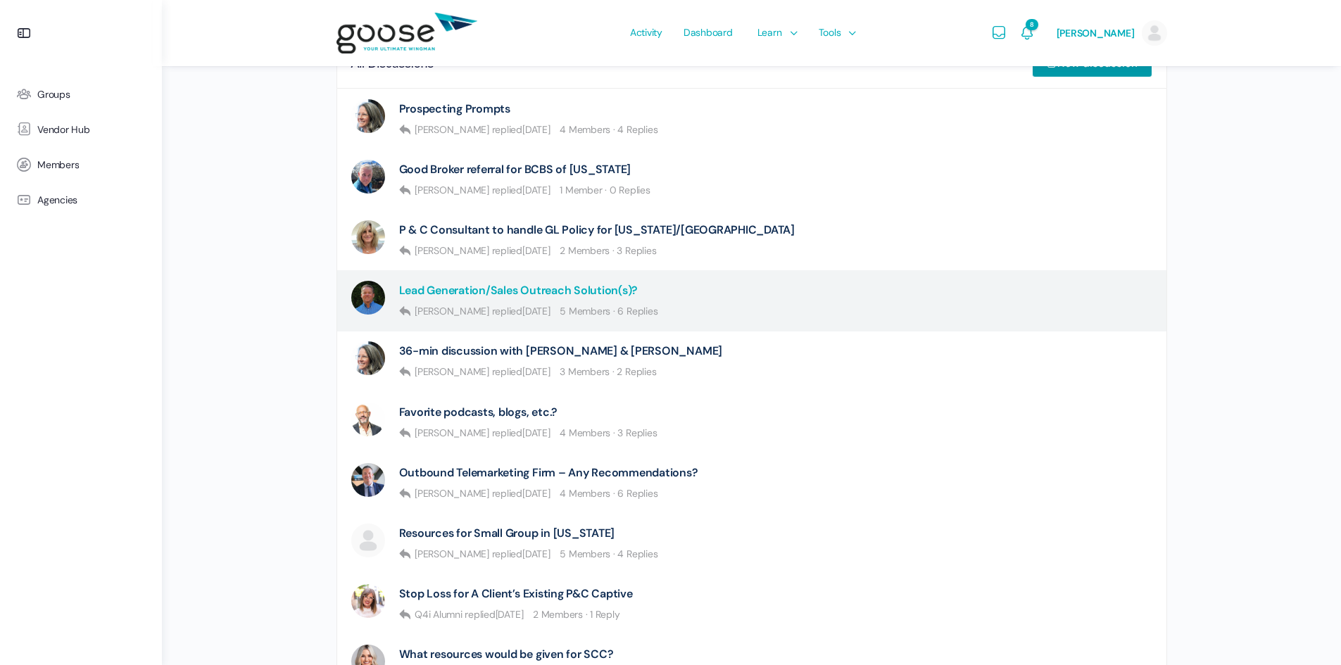
click at [466, 294] on link "Lead Generation/Sales Outreach Solution(s)?" at bounding box center [518, 290] width 239 height 13
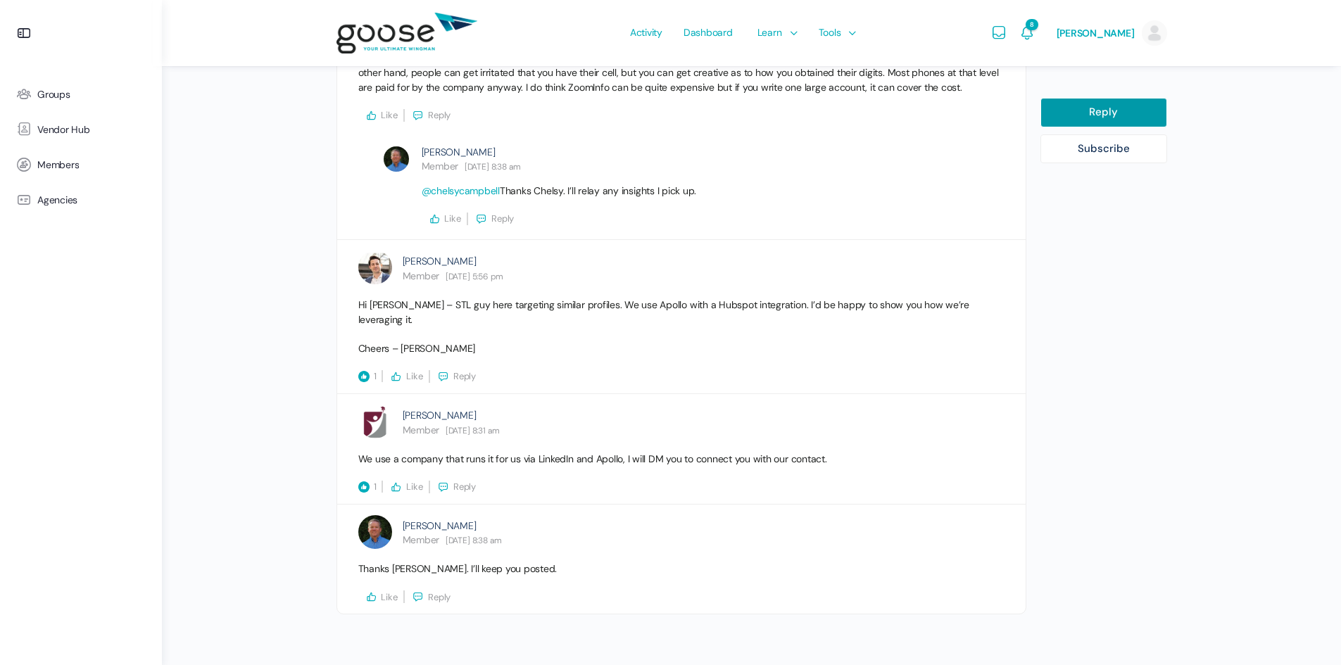
scroll to position [612, 0]
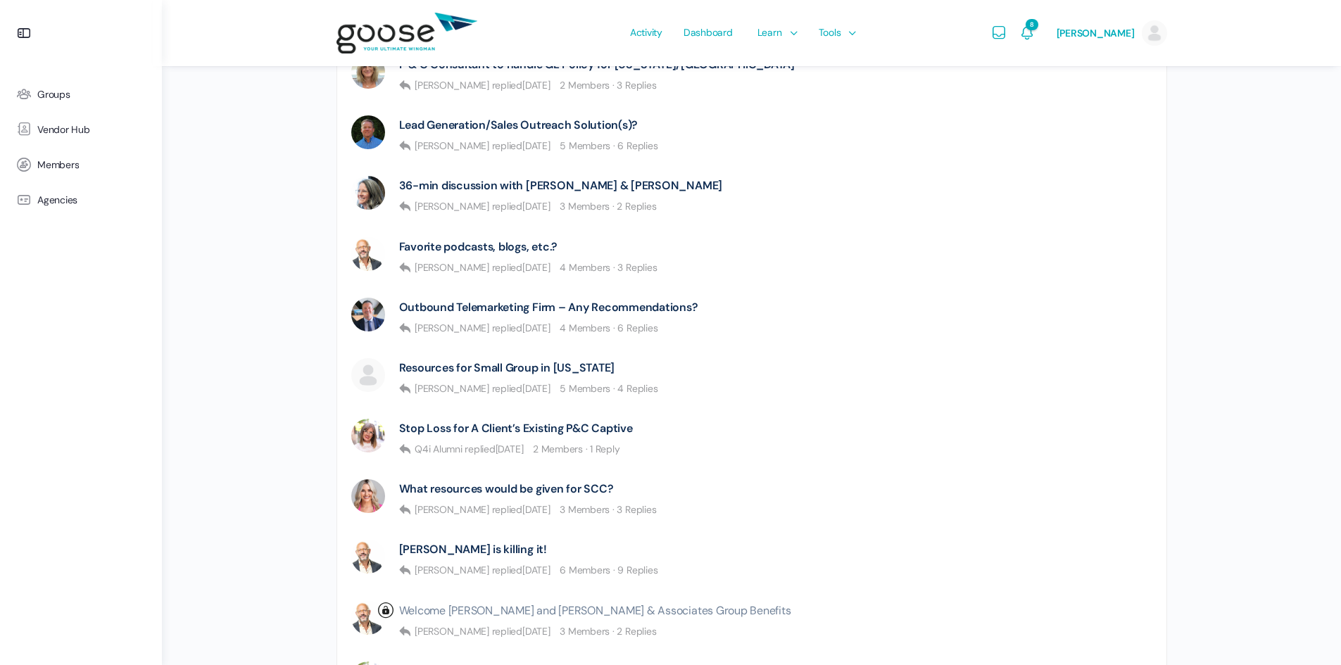
scroll to position [634, 0]
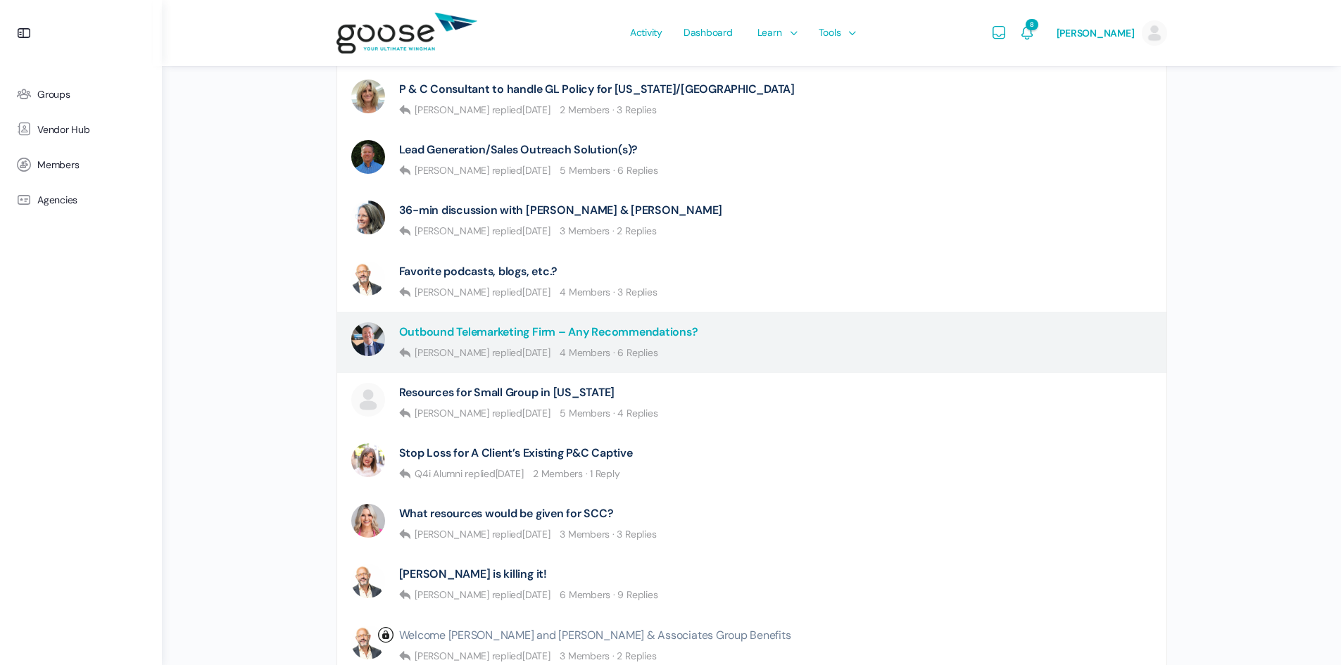
click at [434, 334] on link "Outbound Telemarketing Firm – Any Recommendations?" at bounding box center [548, 331] width 299 height 13
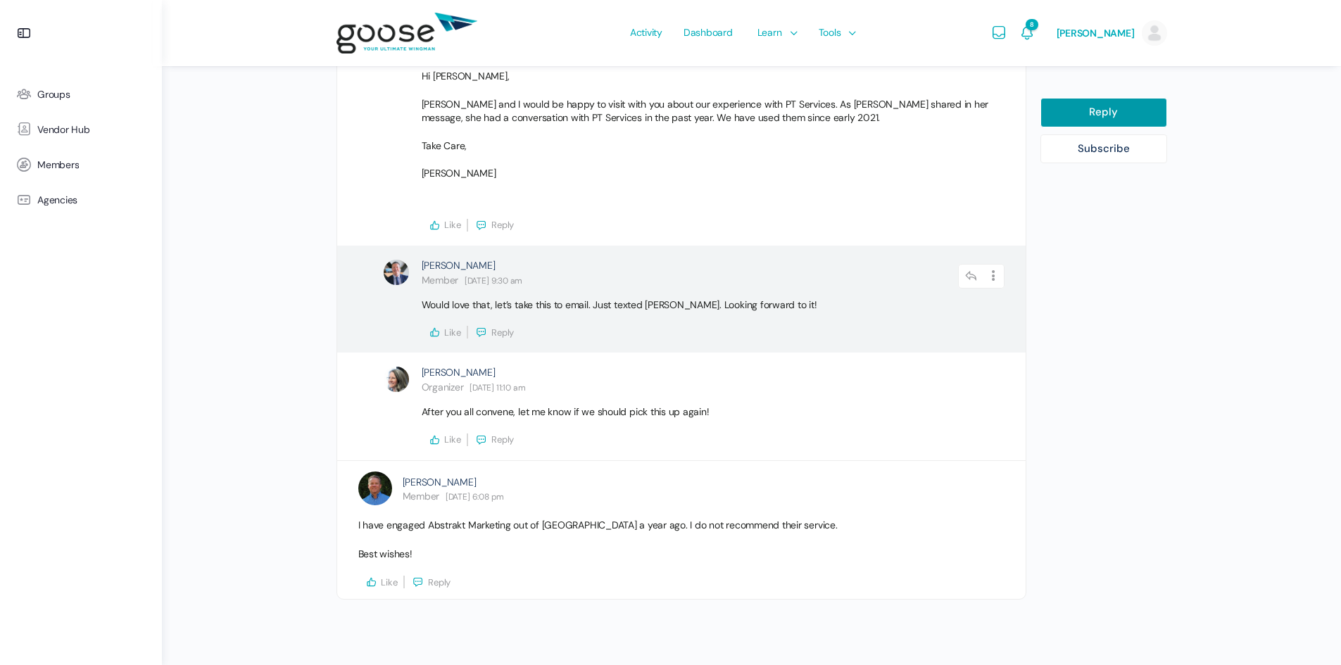
scroll to position [778, 0]
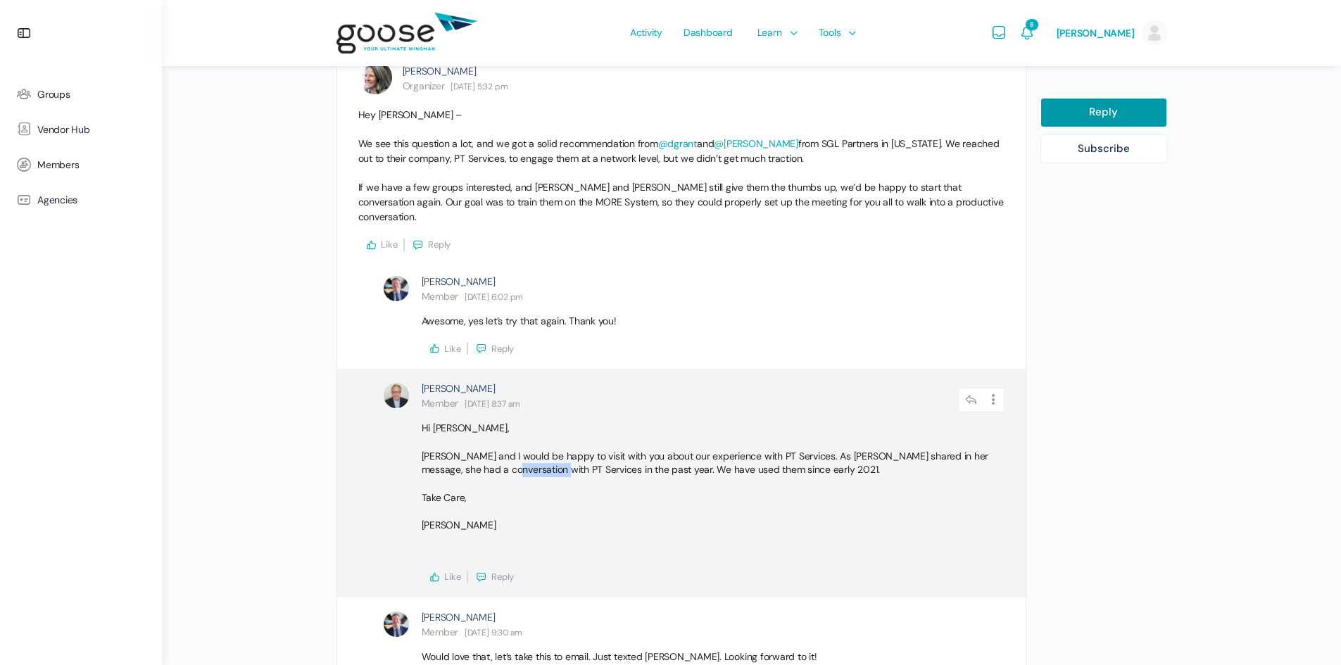
drag, startPoint x: 501, startPoint y: 453, endPoint x: 552, endPoint y: 456, distance: 50.8
click at [552, 456] on p "[PERSON_NAME] and I would be happy to visit with you about our experience with …" at bounding box center [706, 463] width 569 height 27
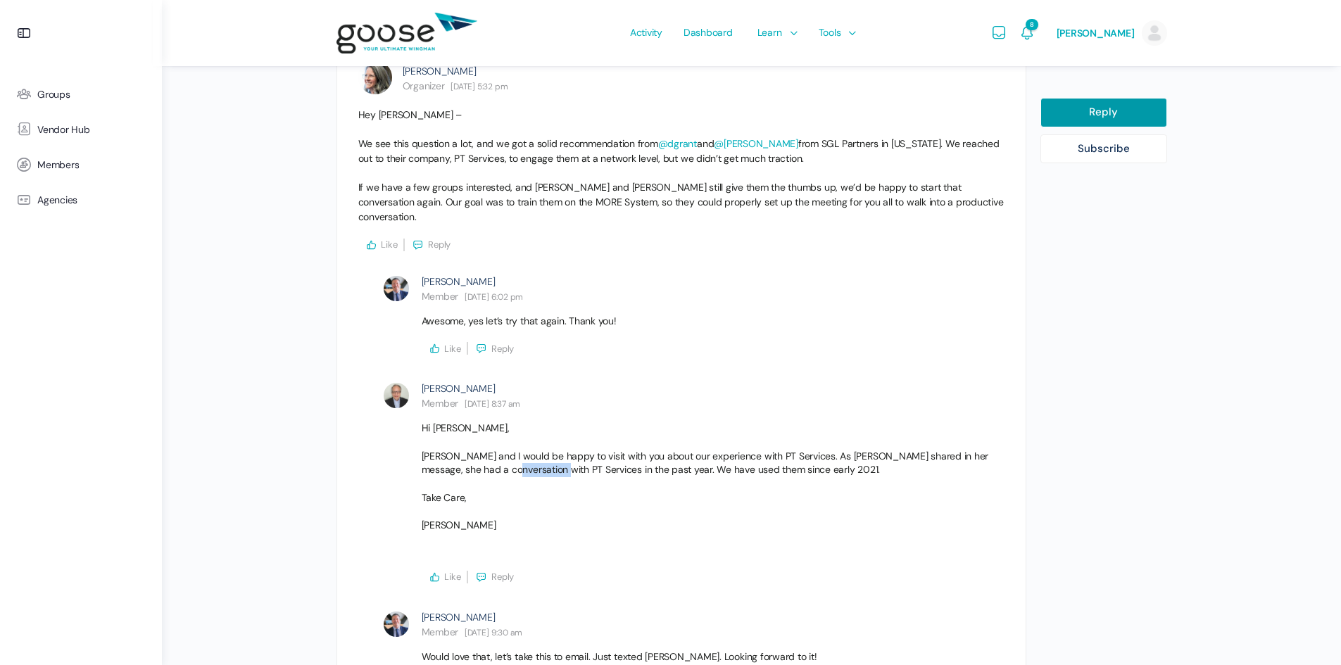
copy p "PT Services"
